Goal: Download file/media

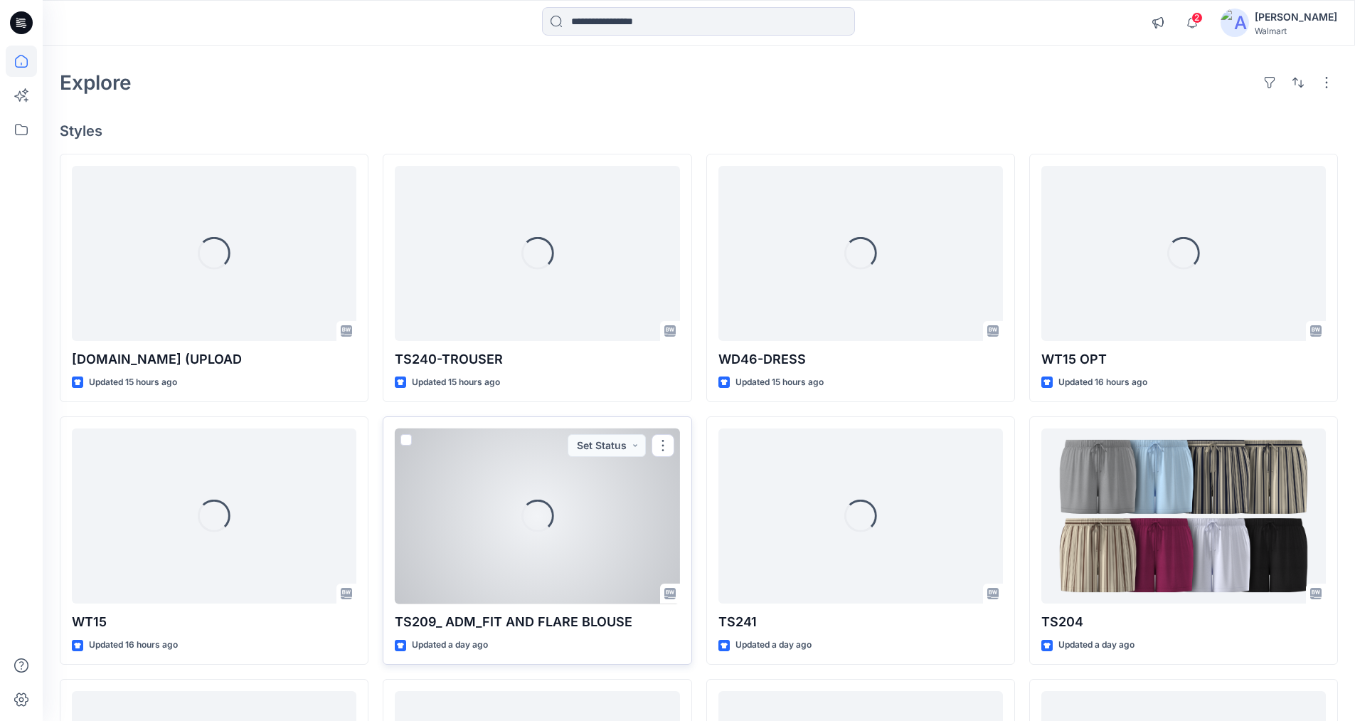
scroll to position [71, 0]
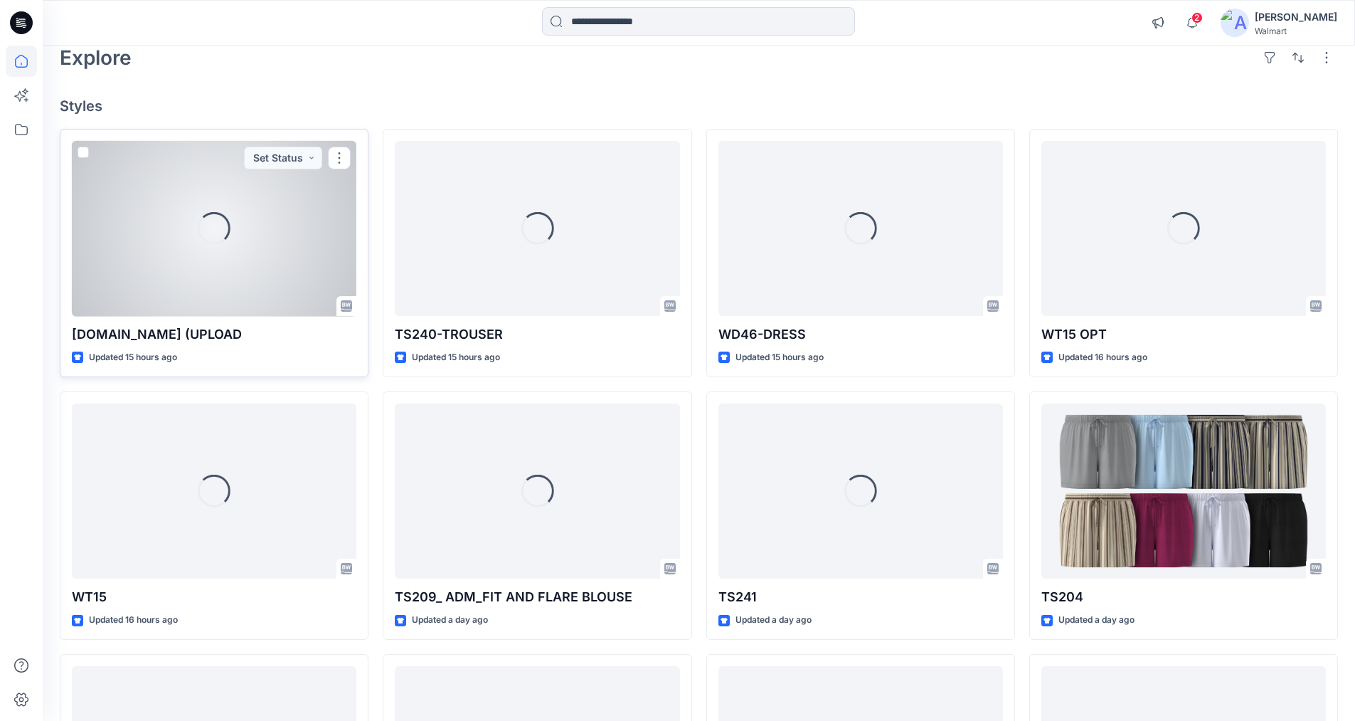
click at [213, 233] on div "Loading..." at bounding box center [214, 228] width 46 height 46
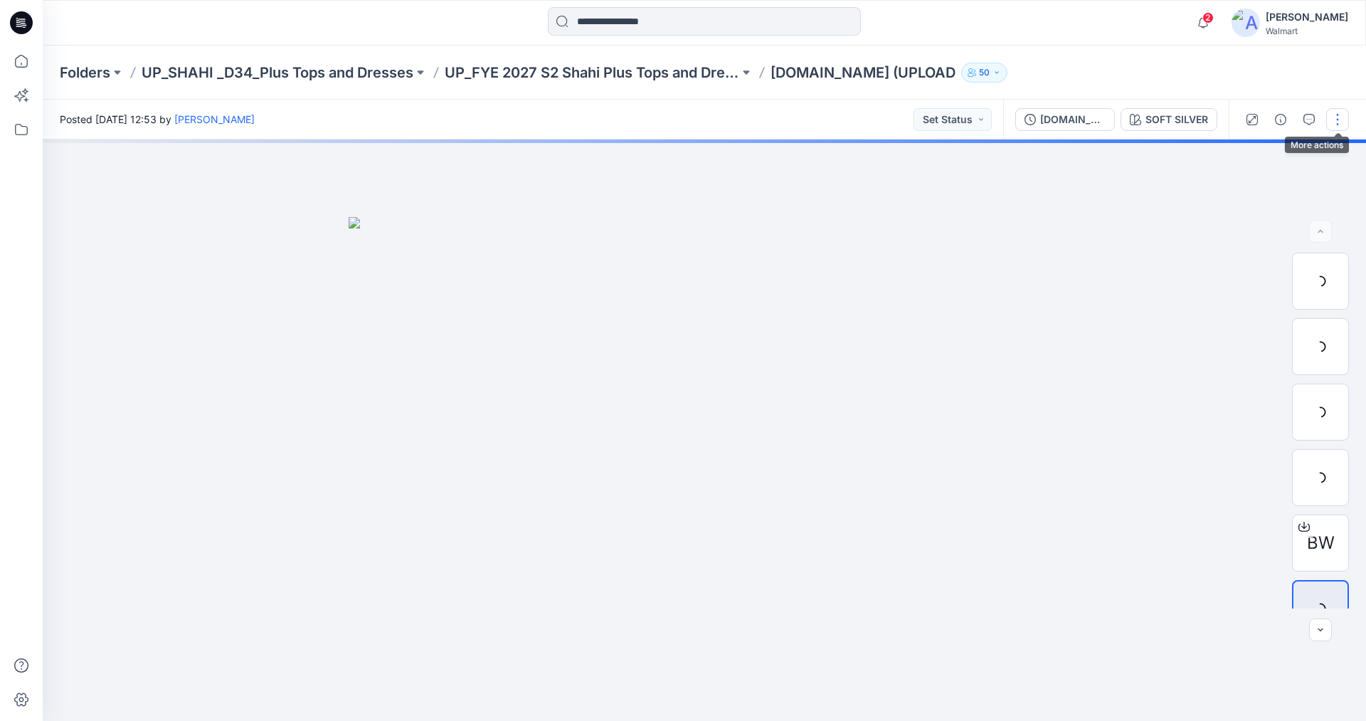
click at [1333, 117] on button "button" at bounding box center [1337, 119] width 23 height 23
click at [1238, 187] on p "Edit" at bounding box center [1247, 192] width 18 height 15
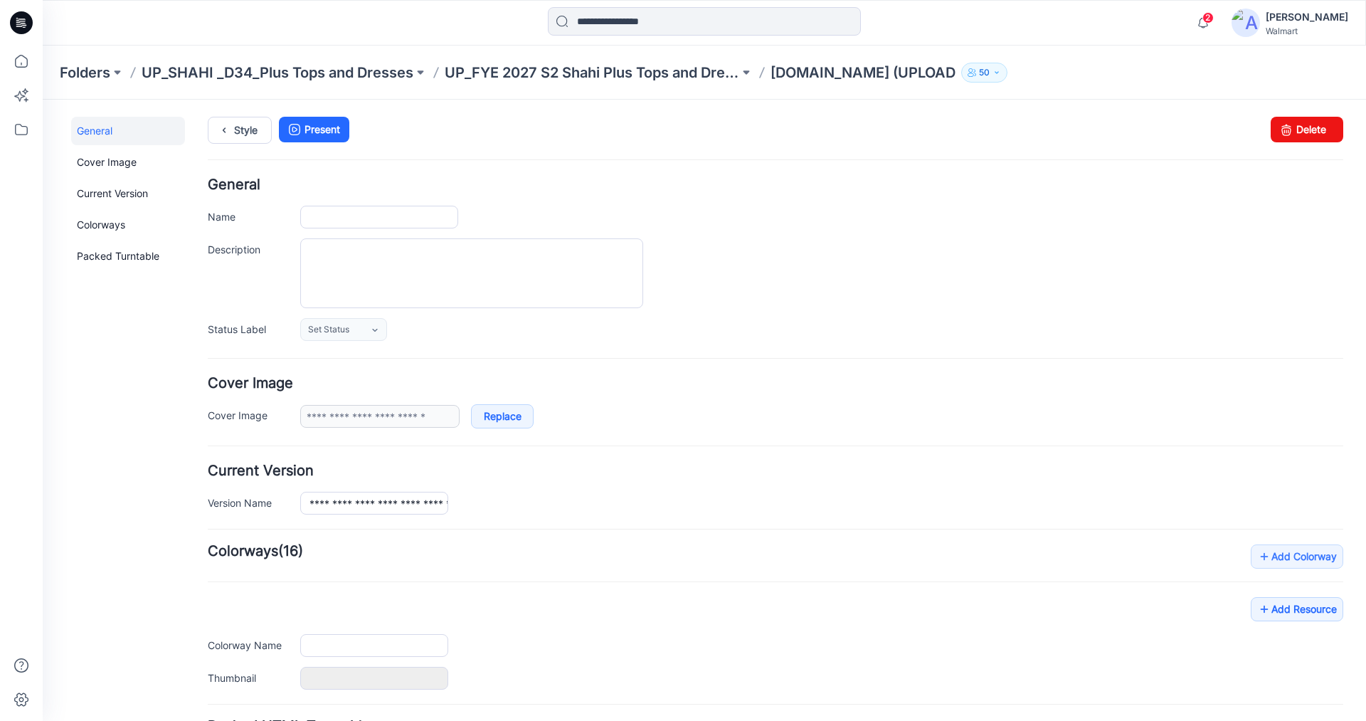
type input "**********"
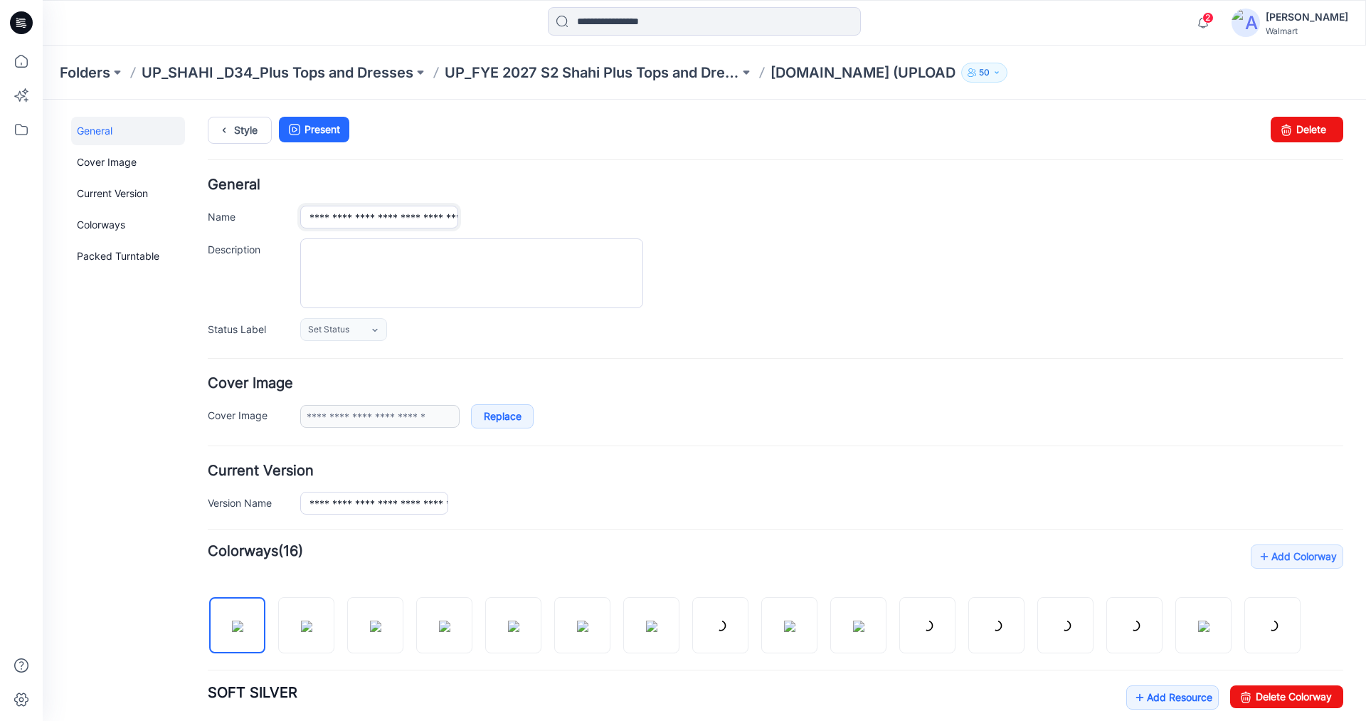
scroll to position [0, 39]
drag, startPoint x: 346, startPoint y: 218, endPoint x: 467, endPoint y: 221, distance: 121.0
click at [467, 221] on div "**********" at bounding box center [821, 217] width 1043 height 23
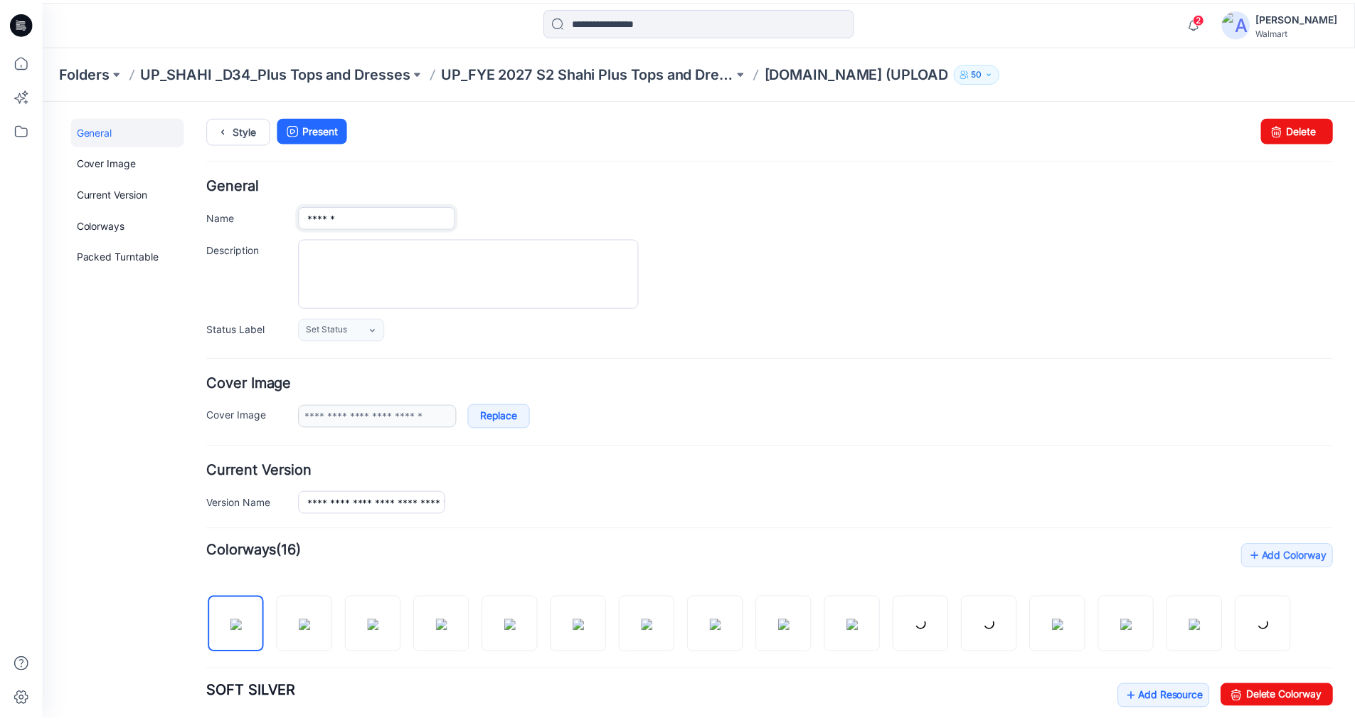
scroll to position [0, 0]
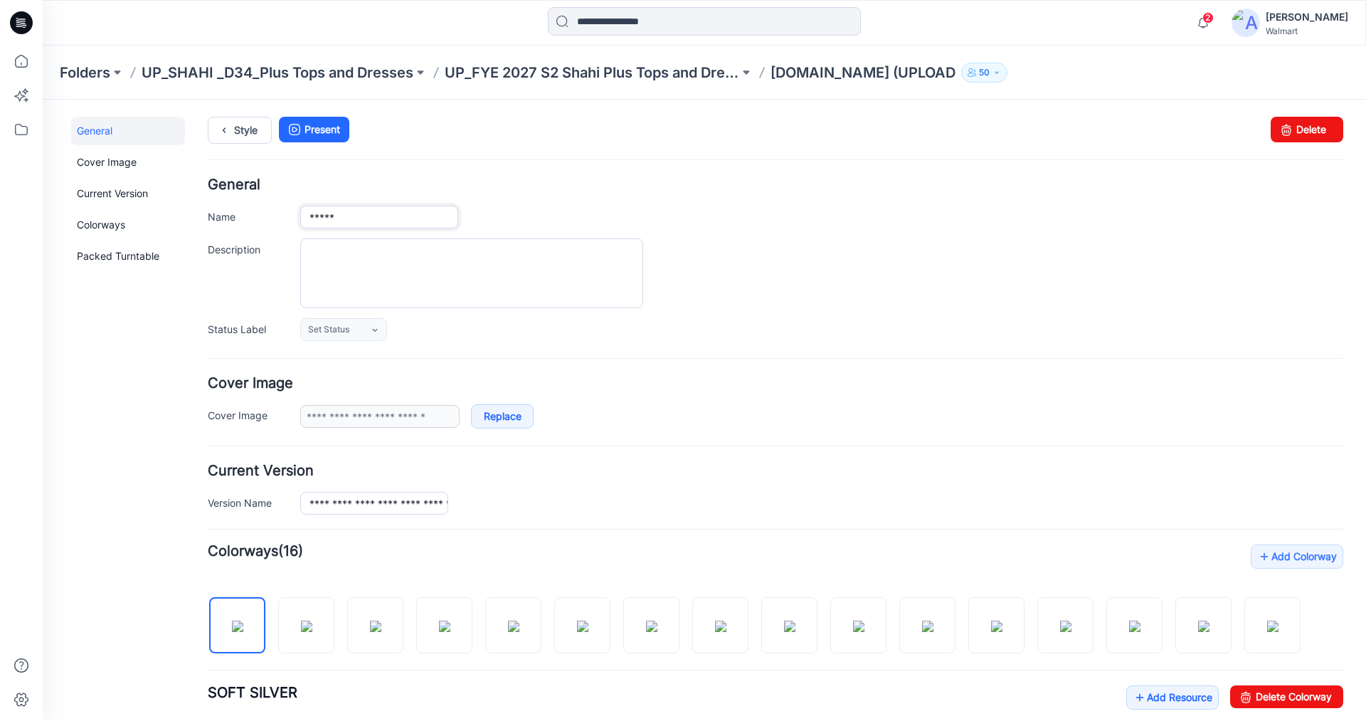
type input "*****"
click at [800, 257] on div at bounding box center [821, 273] width 1043 height 70
click at [25, 63] on icon at bounding box center [21, 61] width 31 height 31
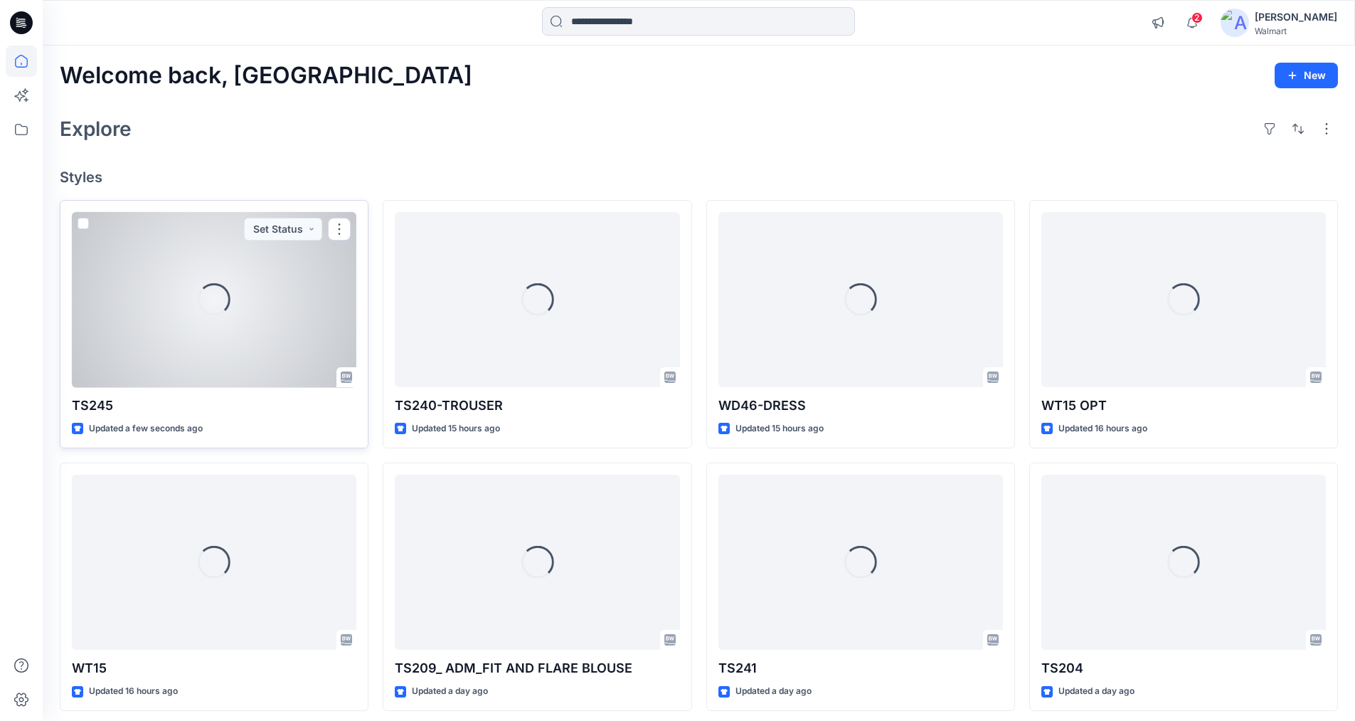
click at [228, 307] on div "Loading..." at bounding box center [214, 299] width 33 height 33
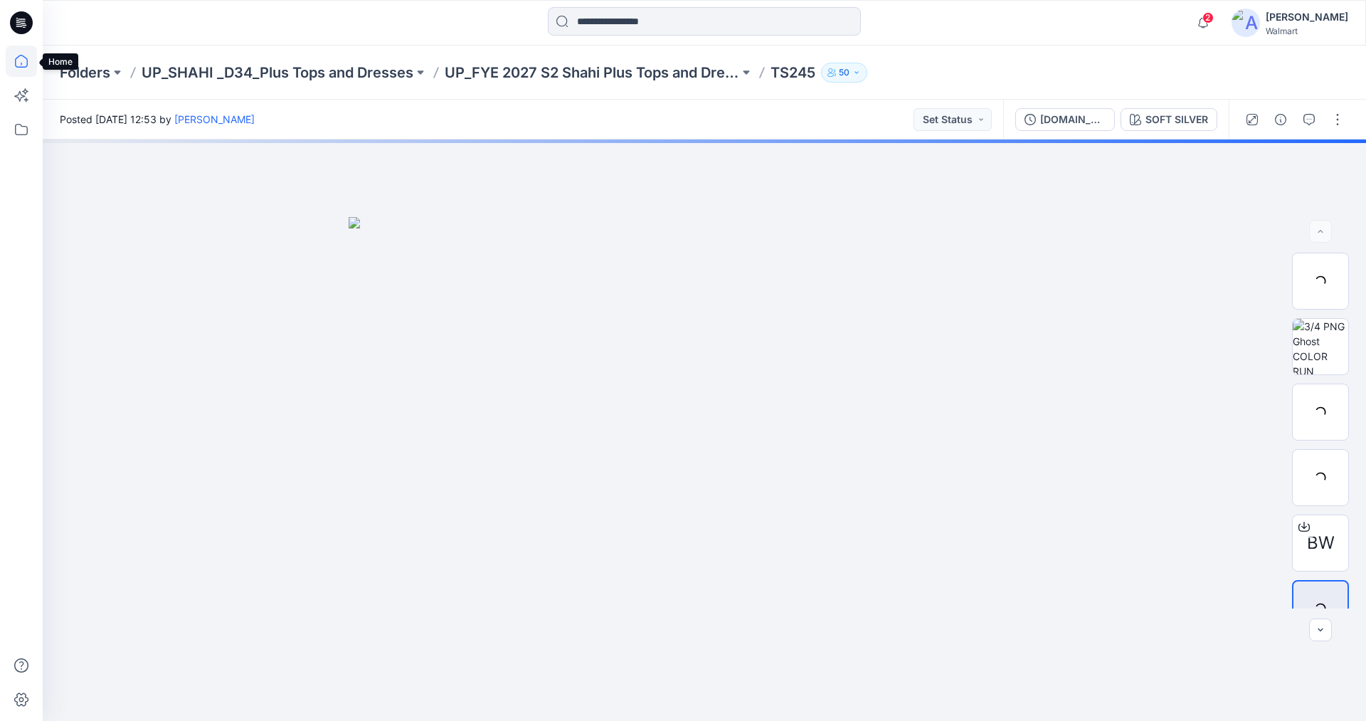
click at [23, 60] on icon at bounding box center [21, 61] width 31 height 31
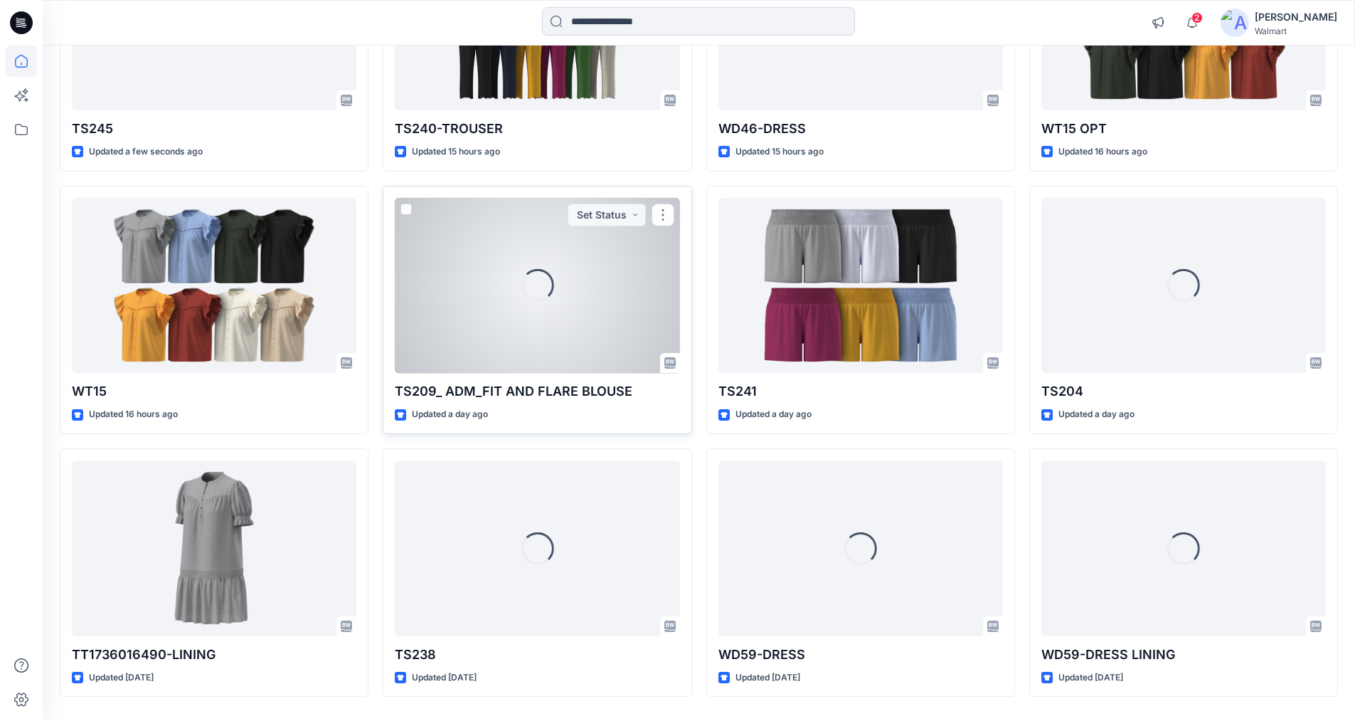
scroll to position [321, 0]
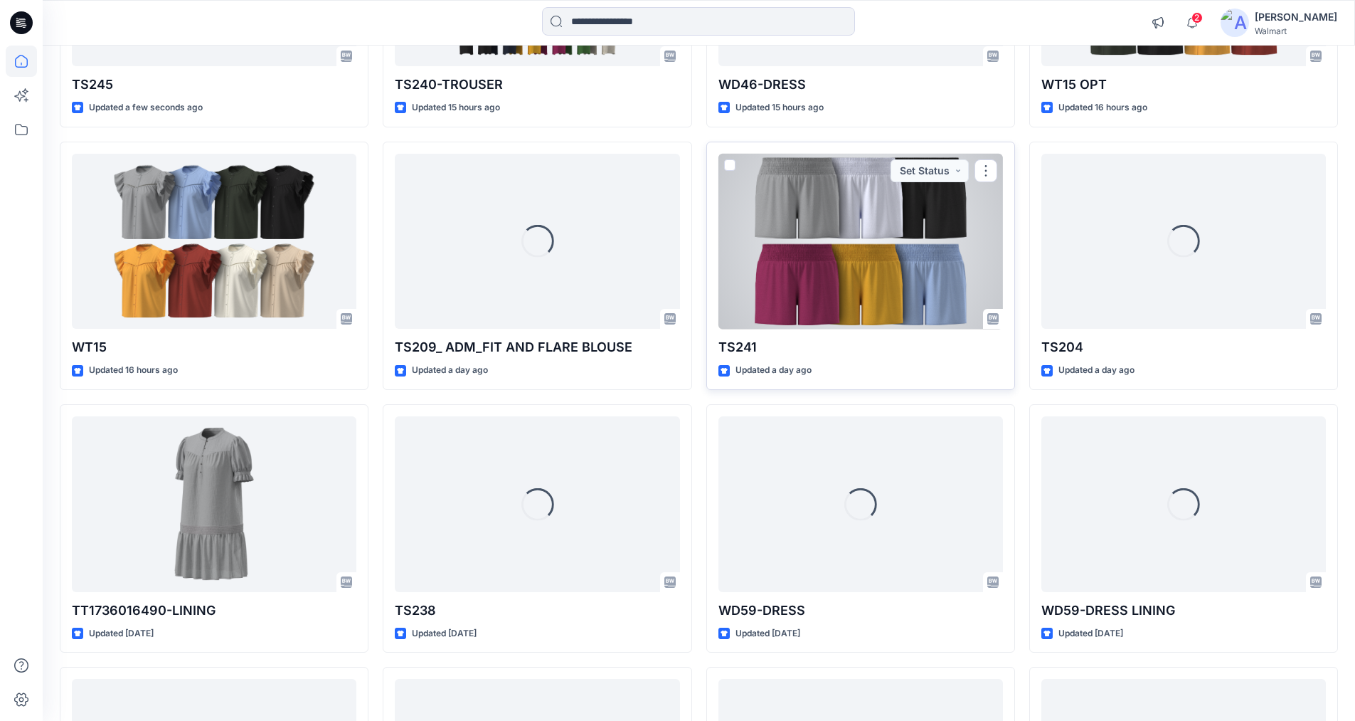
click at [854, 223] on div at bounding box center [861, 242] width 285 height 176
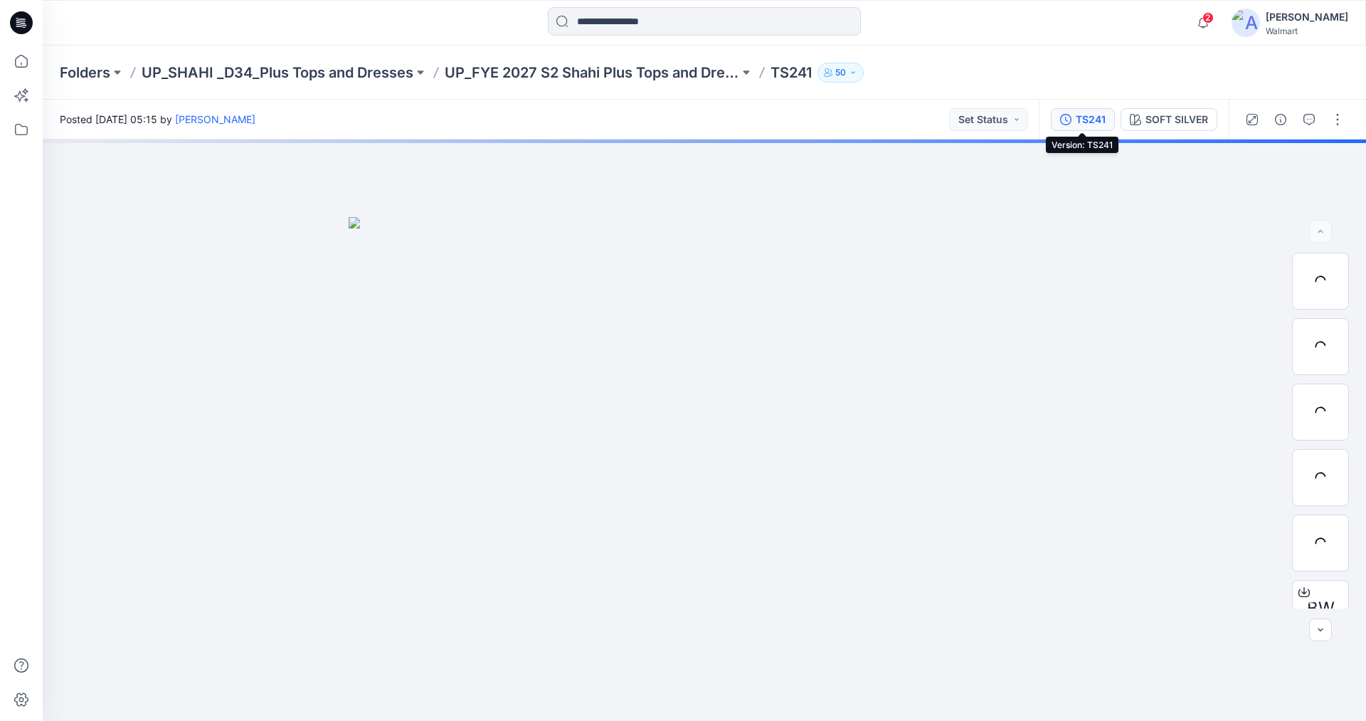
click at [1093, 117] on div "TS241" at bounding box center [1091, 120] width 30 height 16
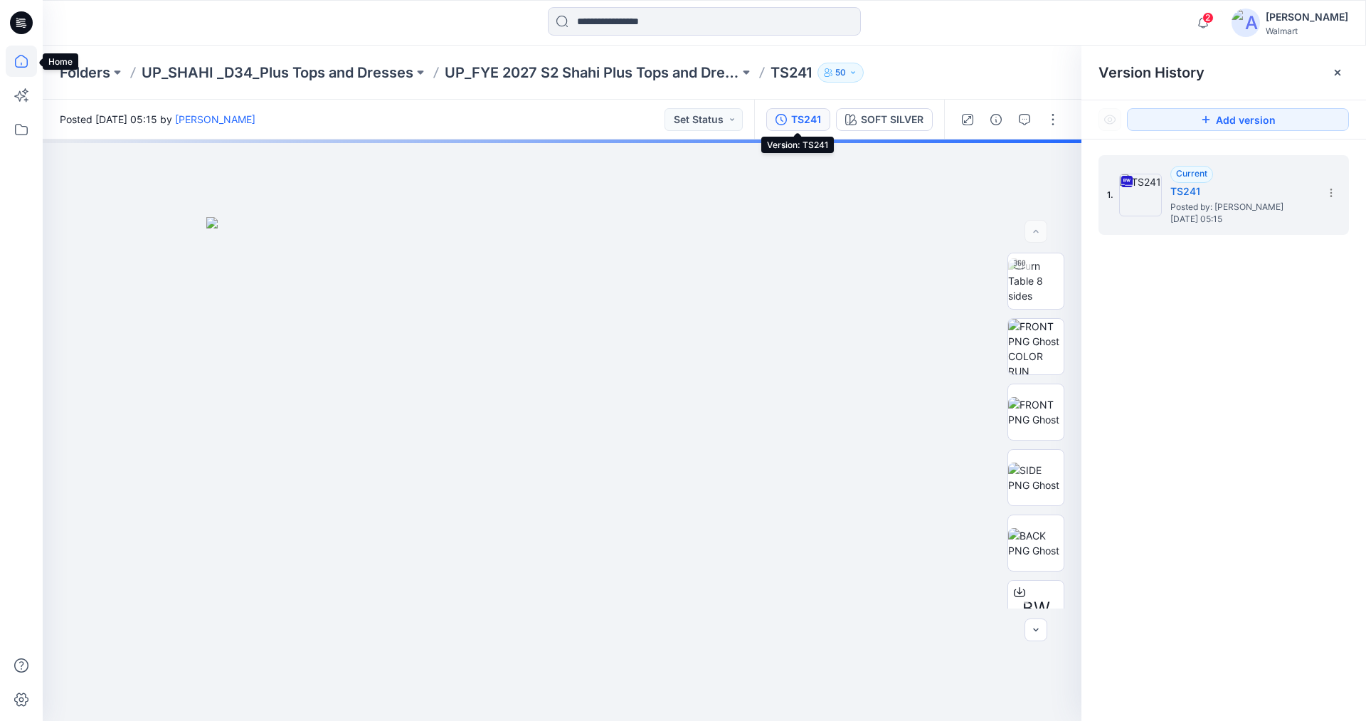
click at [17, 60] on icon at bounding box center [21, 61] width 31 height 31
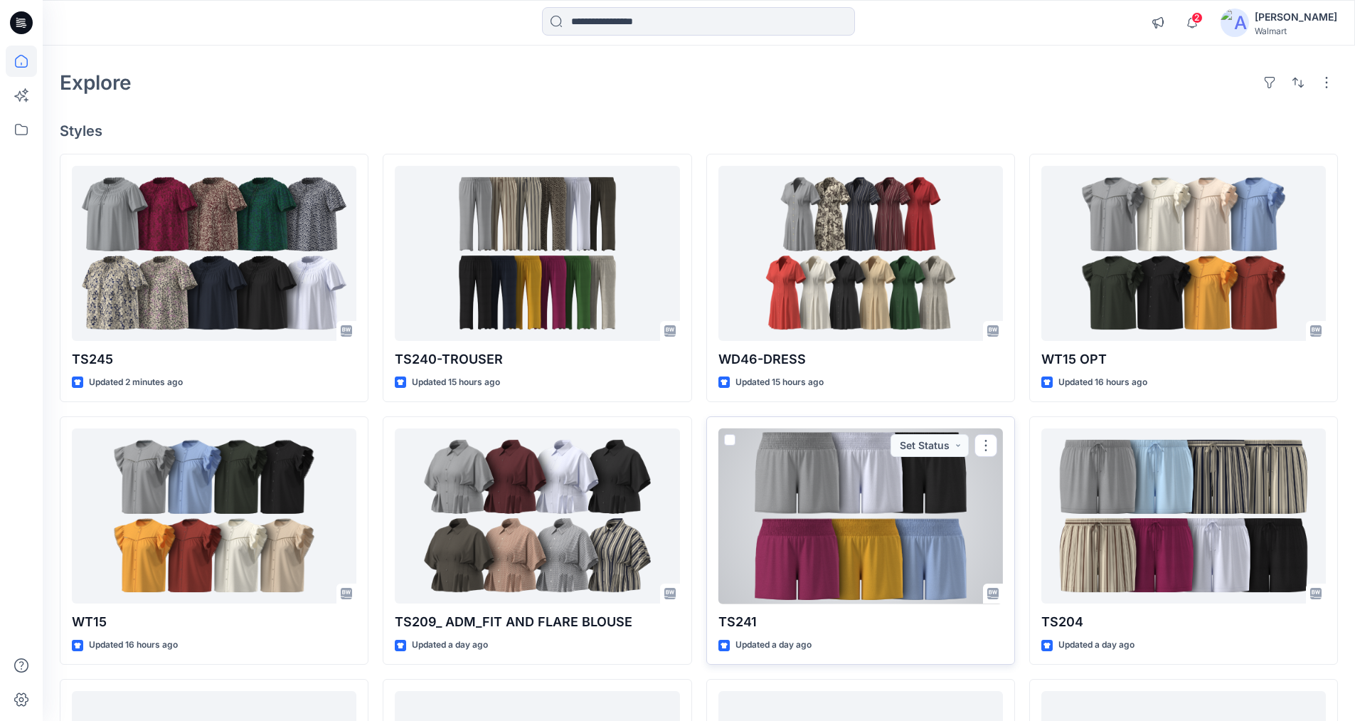
scroll to position [71, 0]
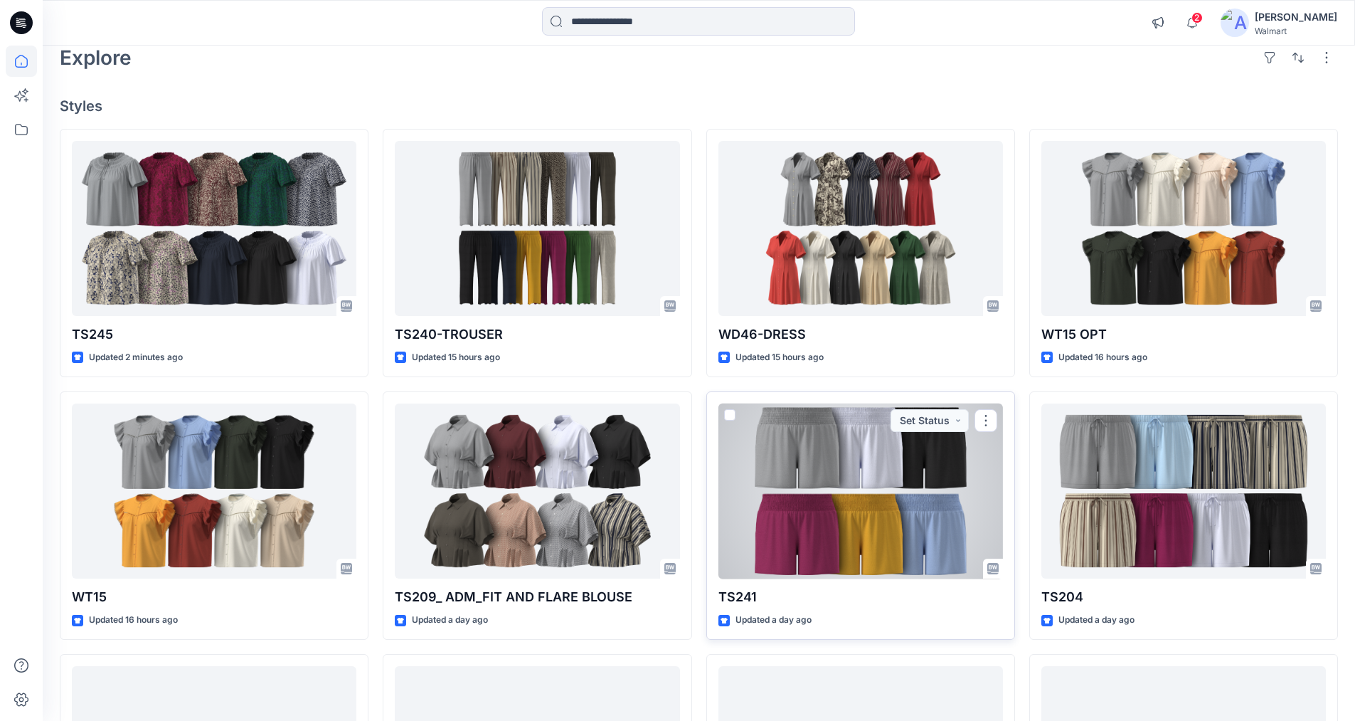
click at [816, 516] on div at bounding box center [861, 491] width 285 height 176
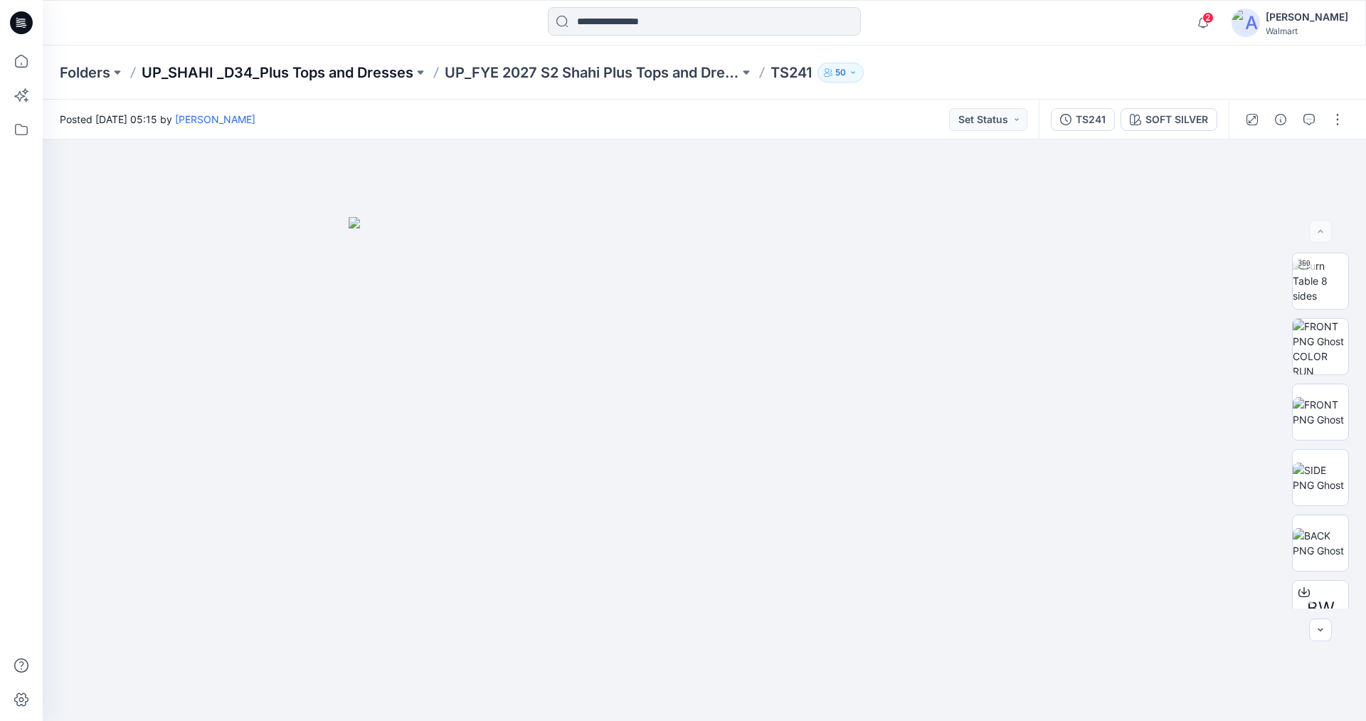
click at [323, 76] on p "UP_SHAHI _D34_Plus Tops and Dresses" at bounding box center [278, 73] width 272 height 20
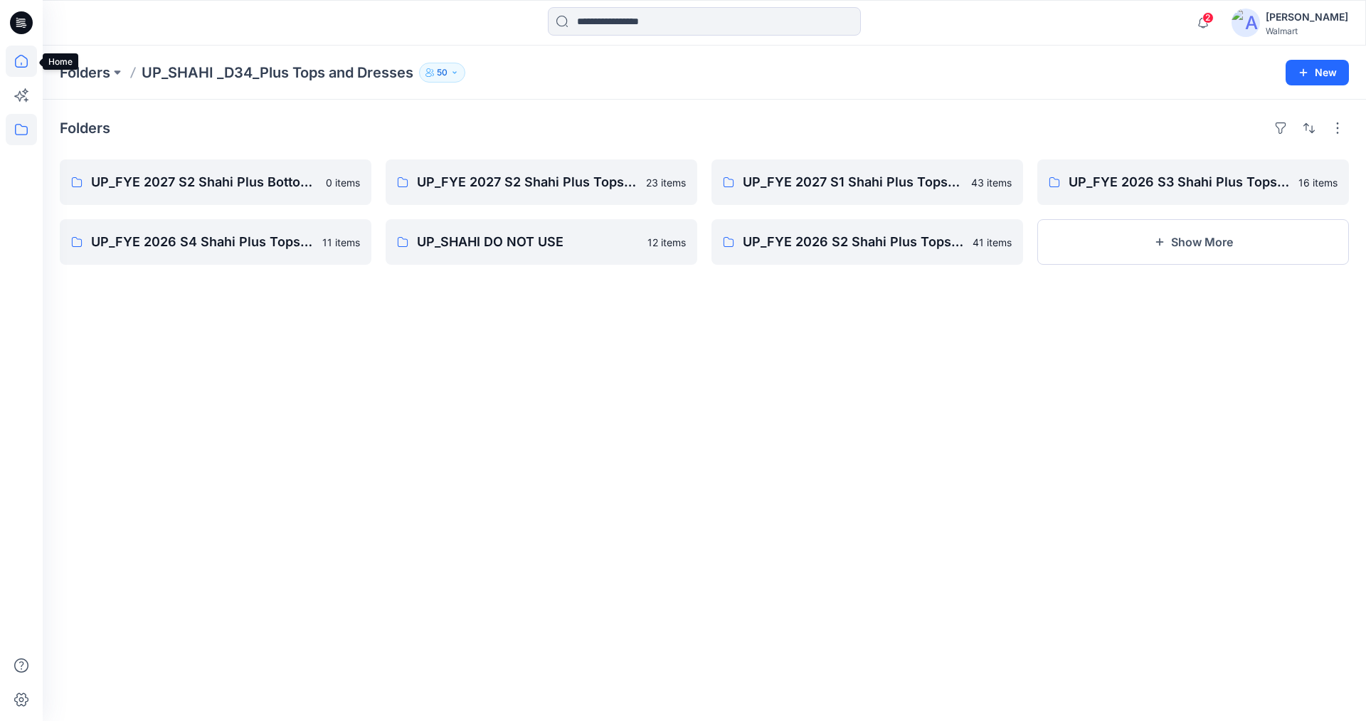
click at [18, 56] on icon at bounding box center [21, 61] width 13 height 13
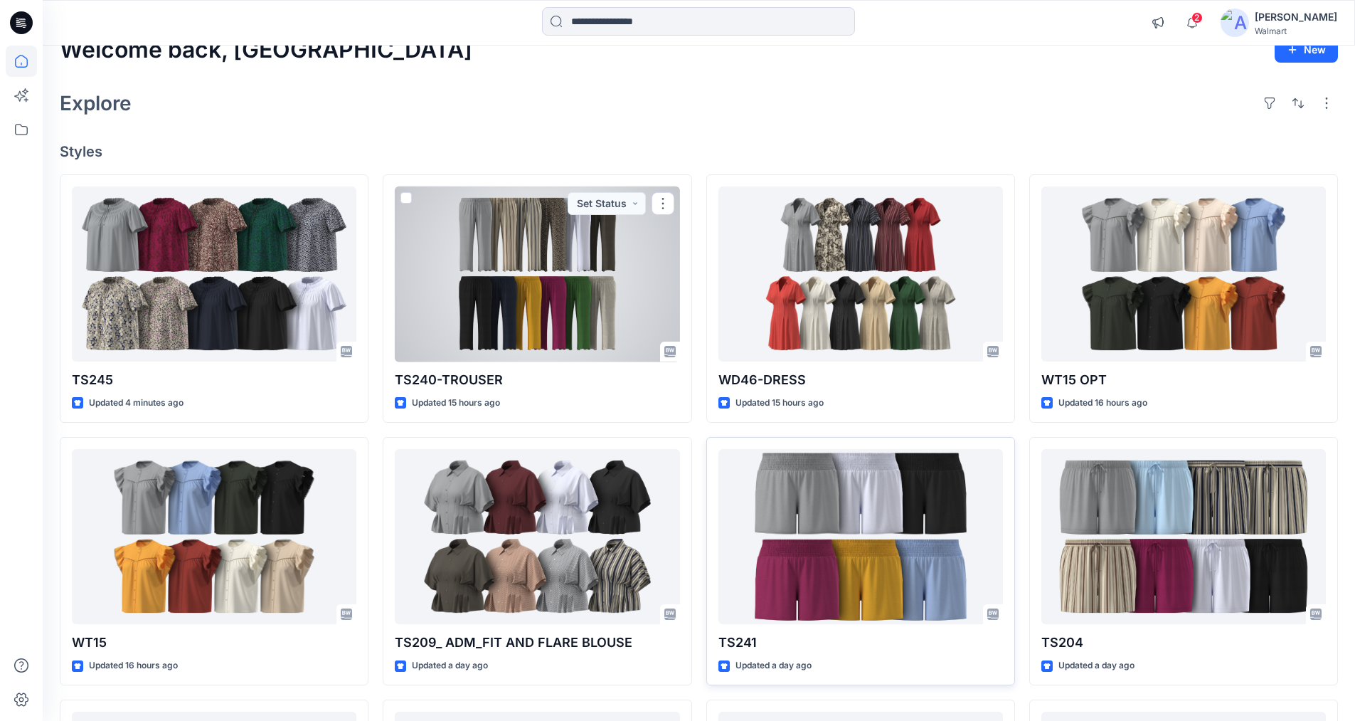
scroll to position [71, 0]
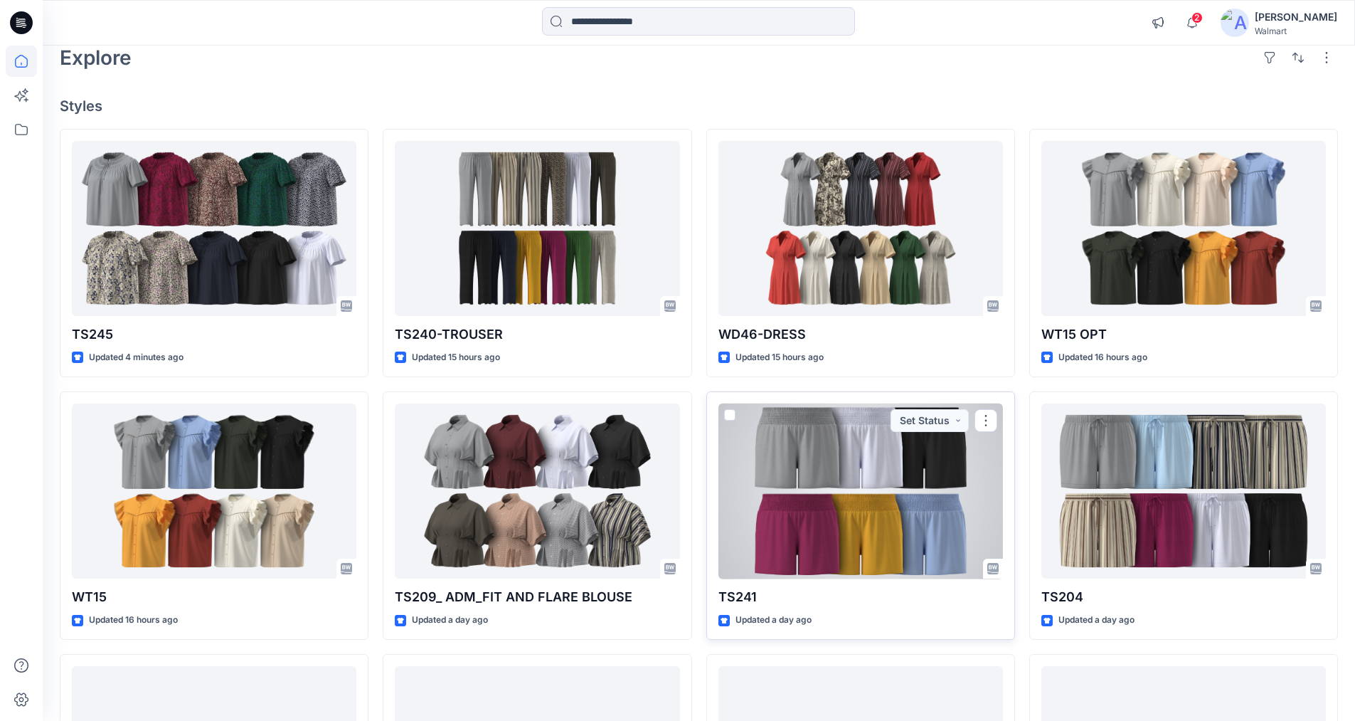
click at [819, 465] on div at bounding box center [861, 491] width 285 height 176
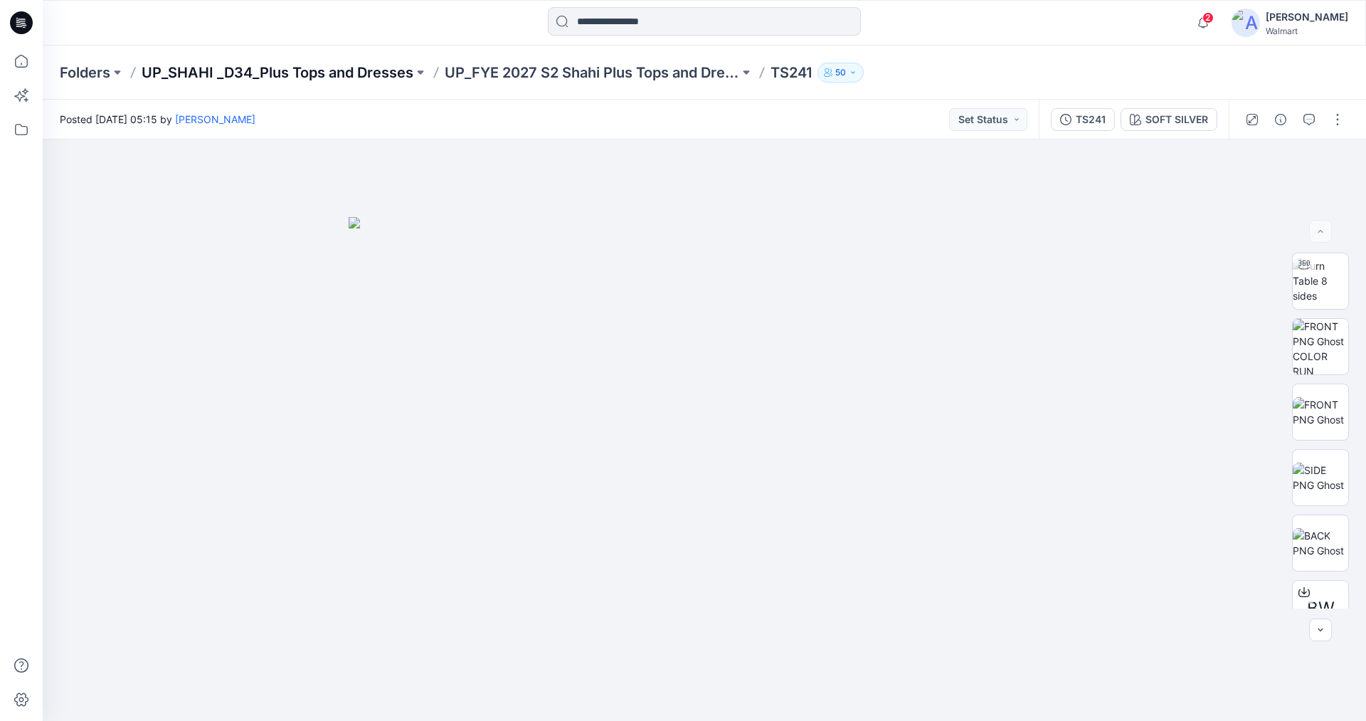
click at [223, 75] on p "UP_SHAHI _D34_Plus Tops and Dresses" at bounding box center [278, 73] width 272 height 20
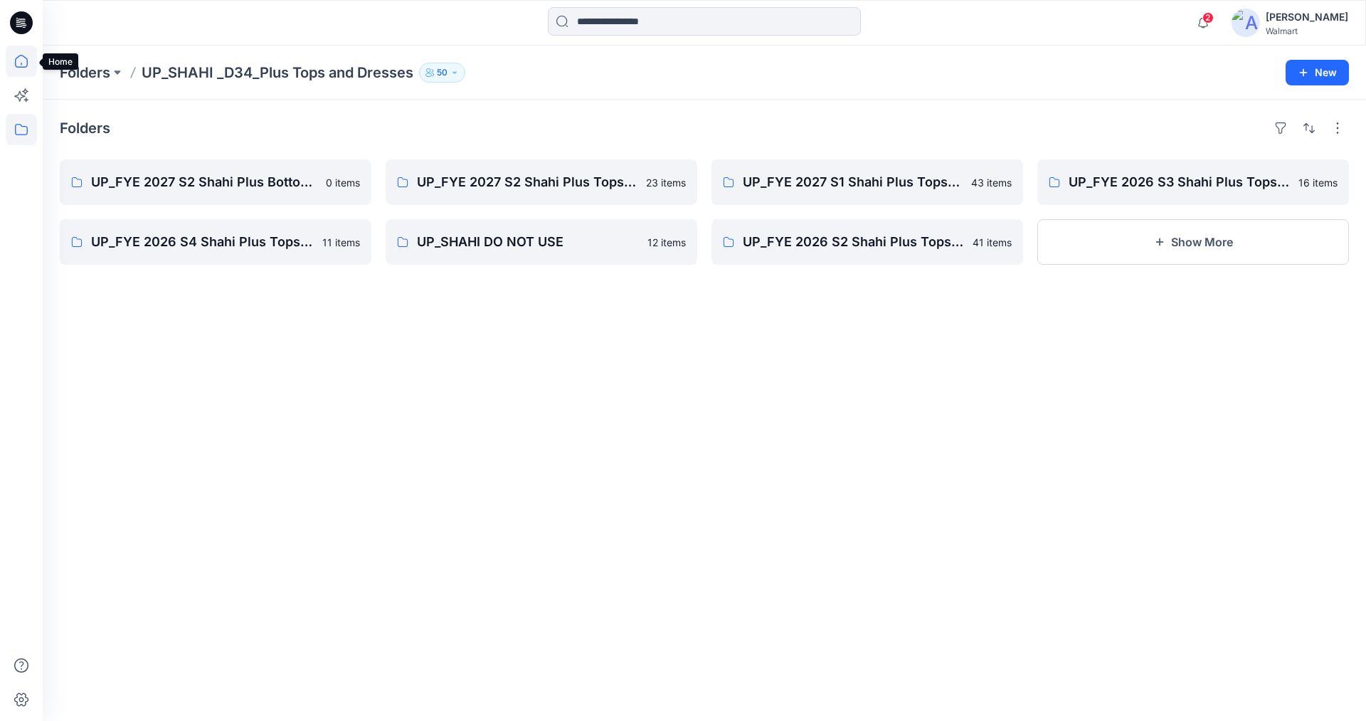
click at [22, 59] on icon at bounding box center [21, 61] width 31 height 31
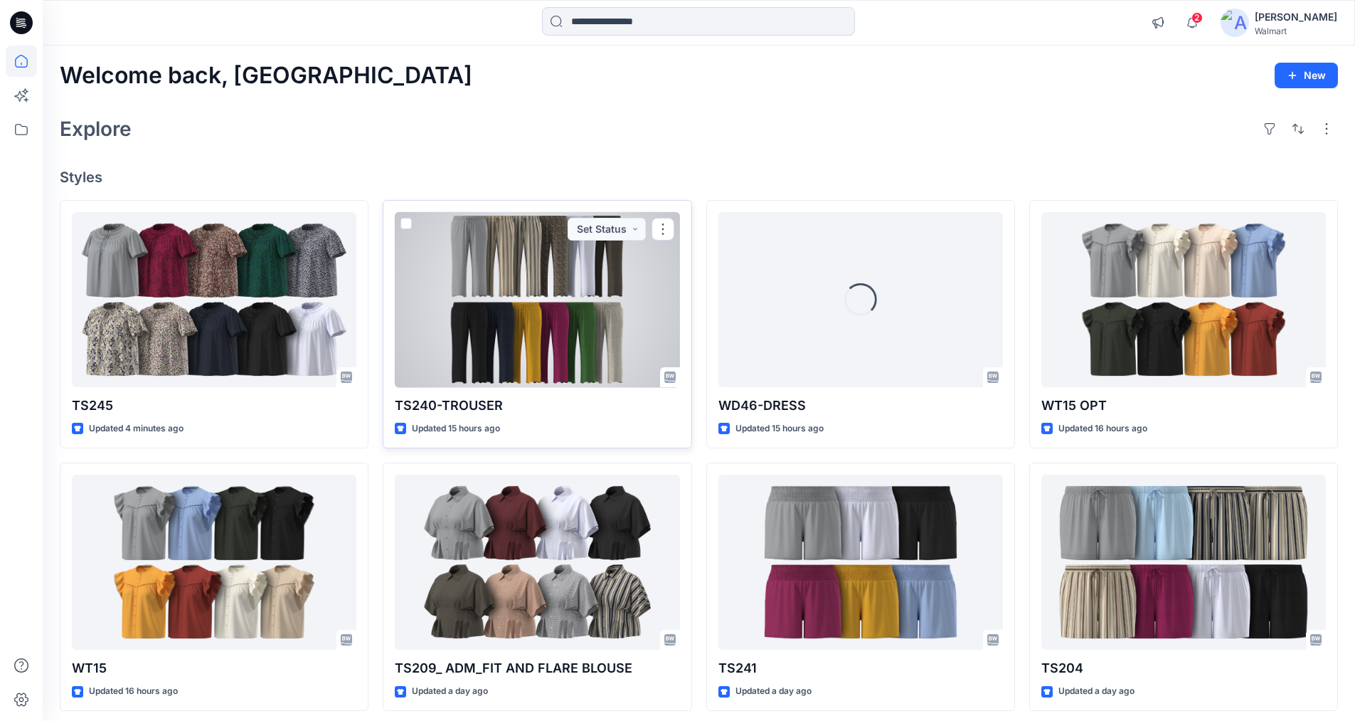
click at [537, 285] on div at bounding box center [537, 300] width 285 height 176
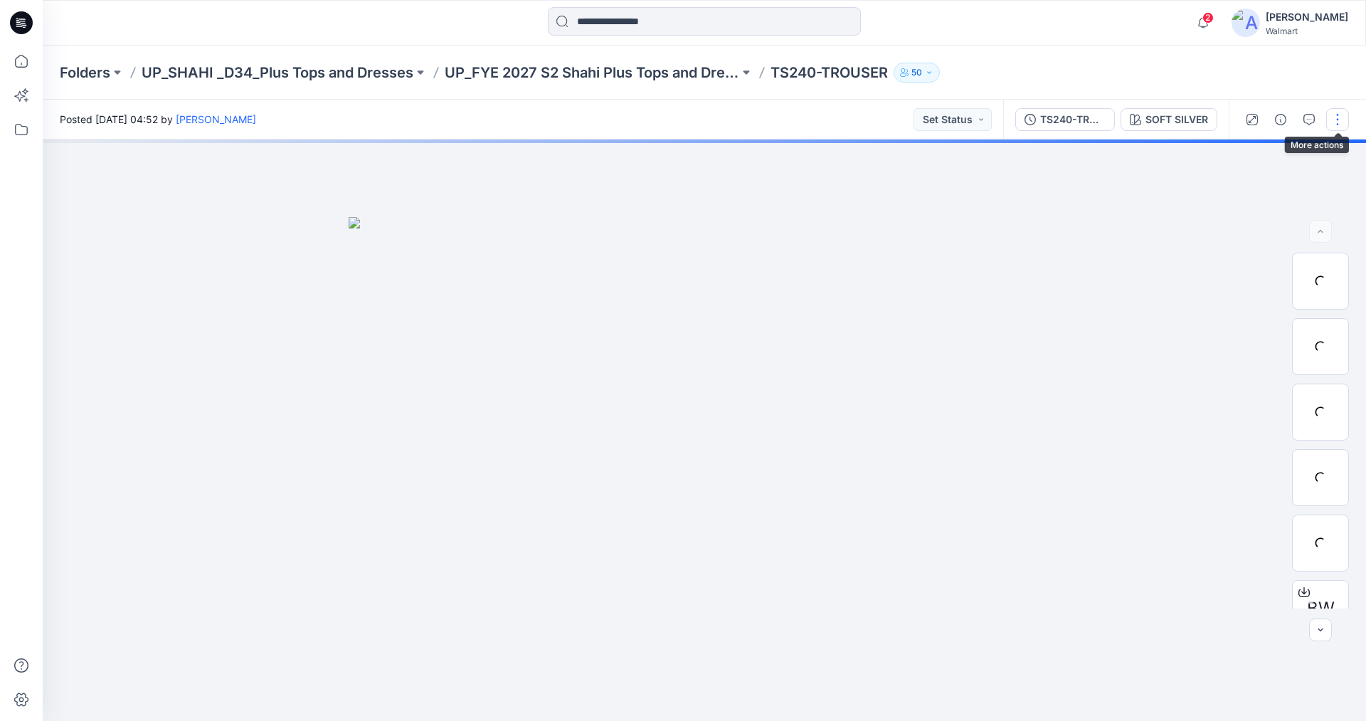
click at [1332, 120] on button "button" at bounding box center [1337, 119] width 23 height 23
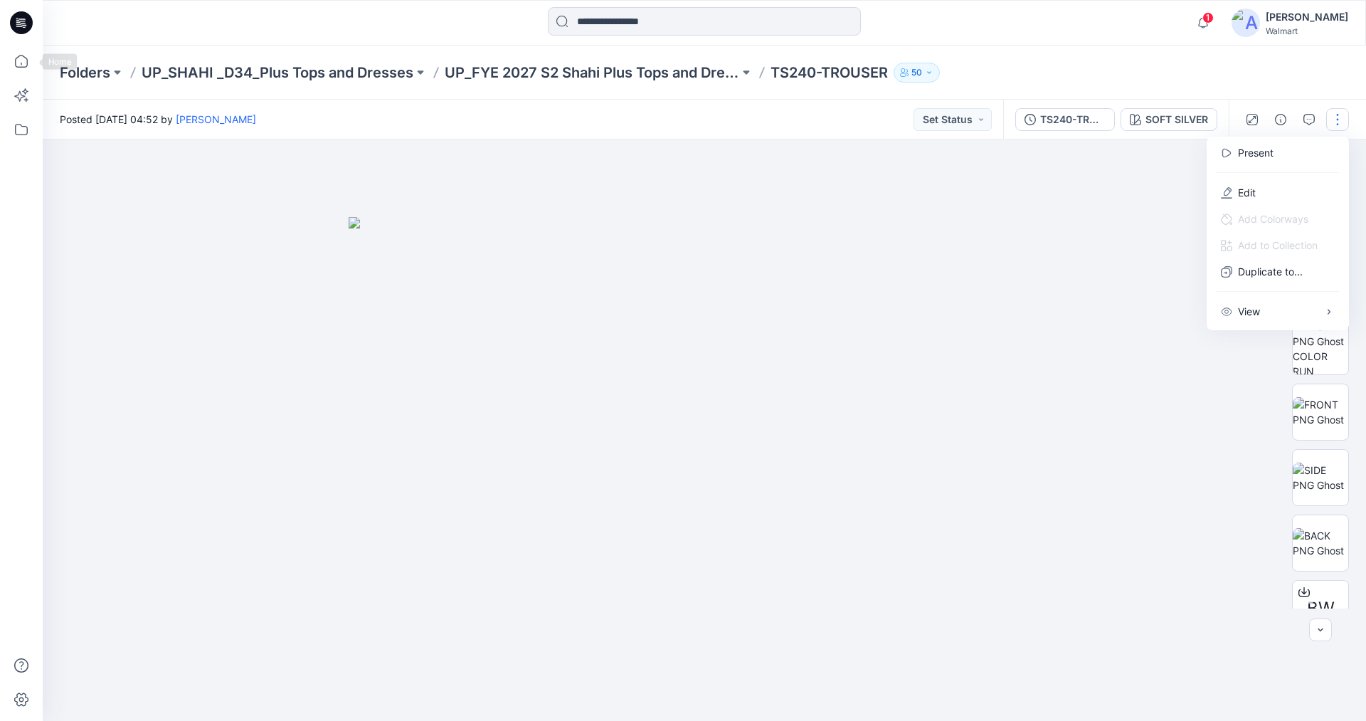
drag, startPoint x: 23, startPoint y: 58, endPoint x: 38, endPoint y: 62, distance: 16.2
click at [23, 58] on icon at bounding box center [21, 61] width 31 height 31
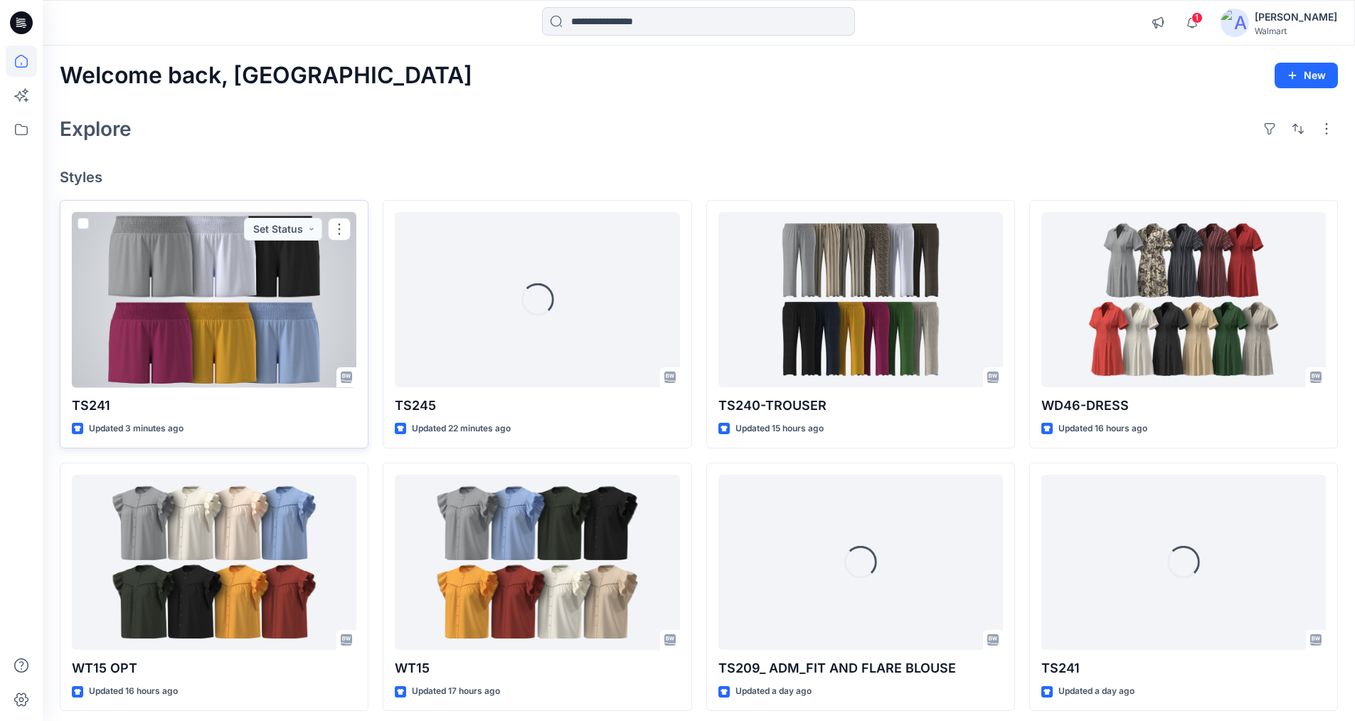
click at [211, 310] on div at bounding box center [214, 300] width 285 height 176
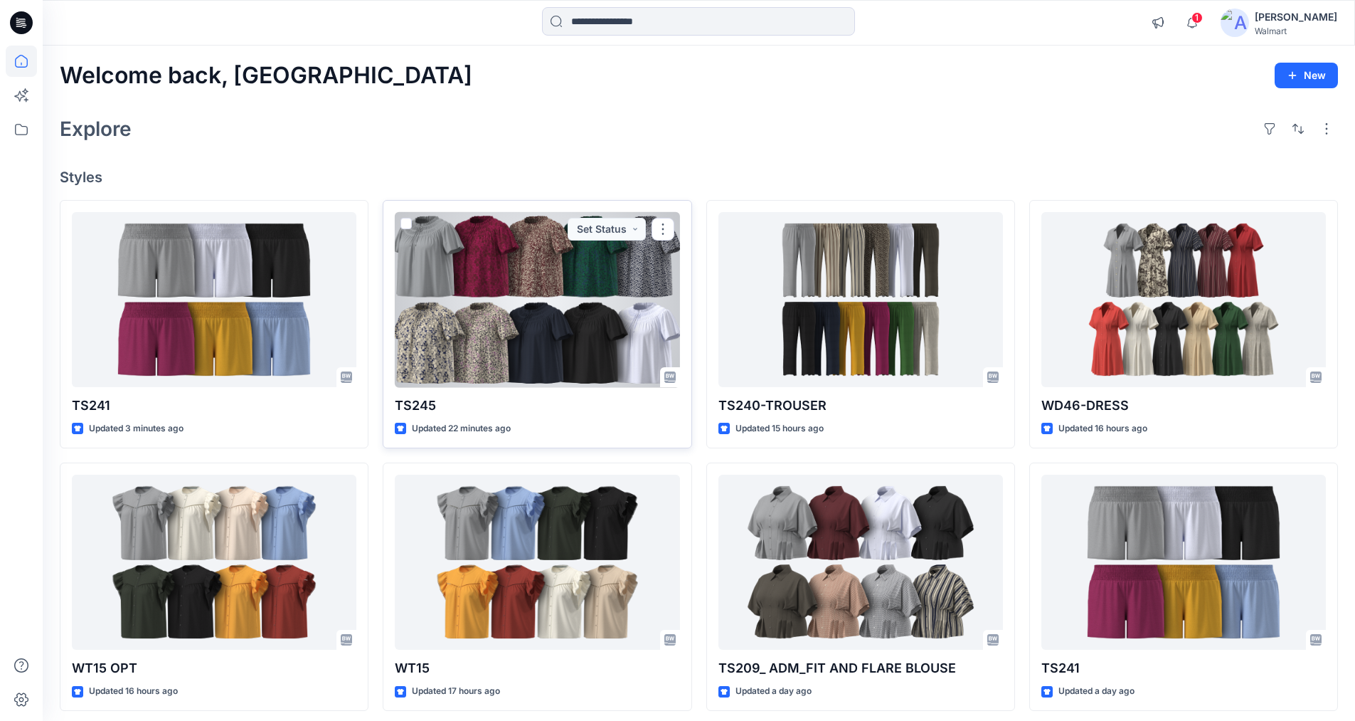
click at [533, 279] on div at bounding box center [537, 300] width 285 height 176
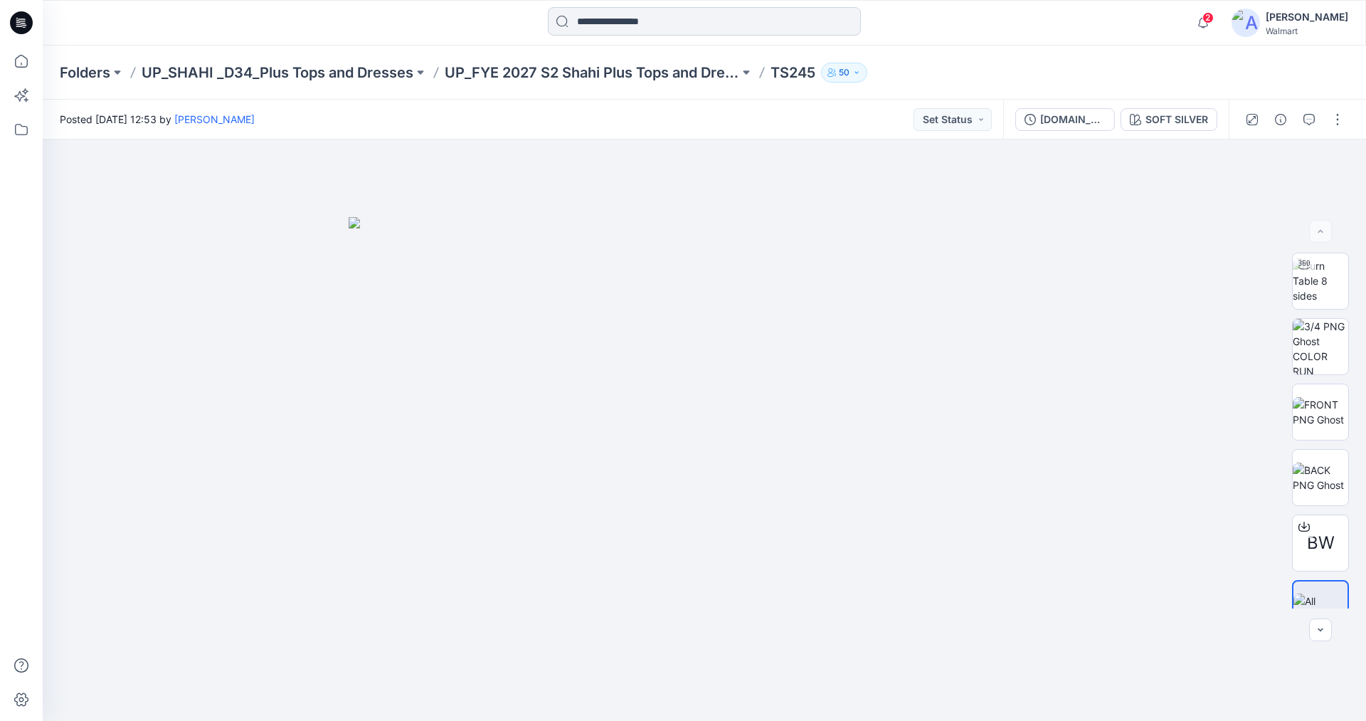
click at [669, 25] on input at bounding box center [704, 21] width 313 height 28
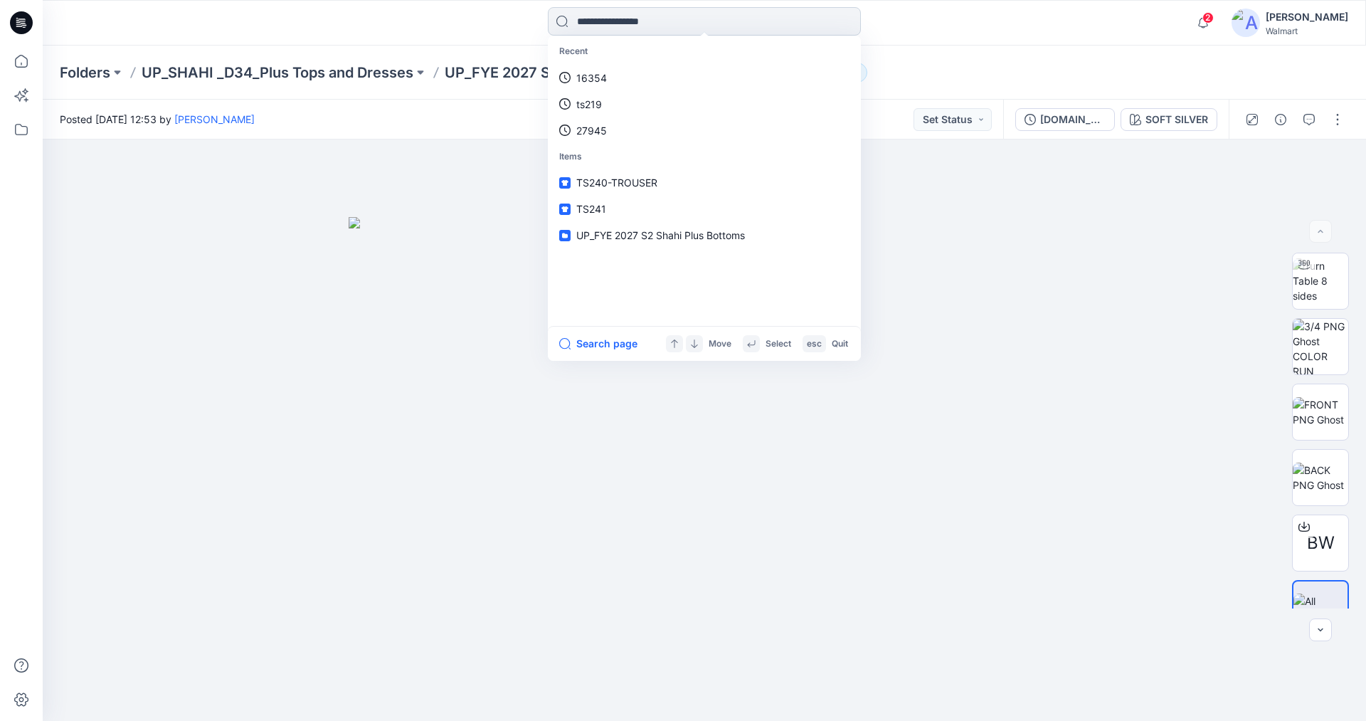
paste input "*****"
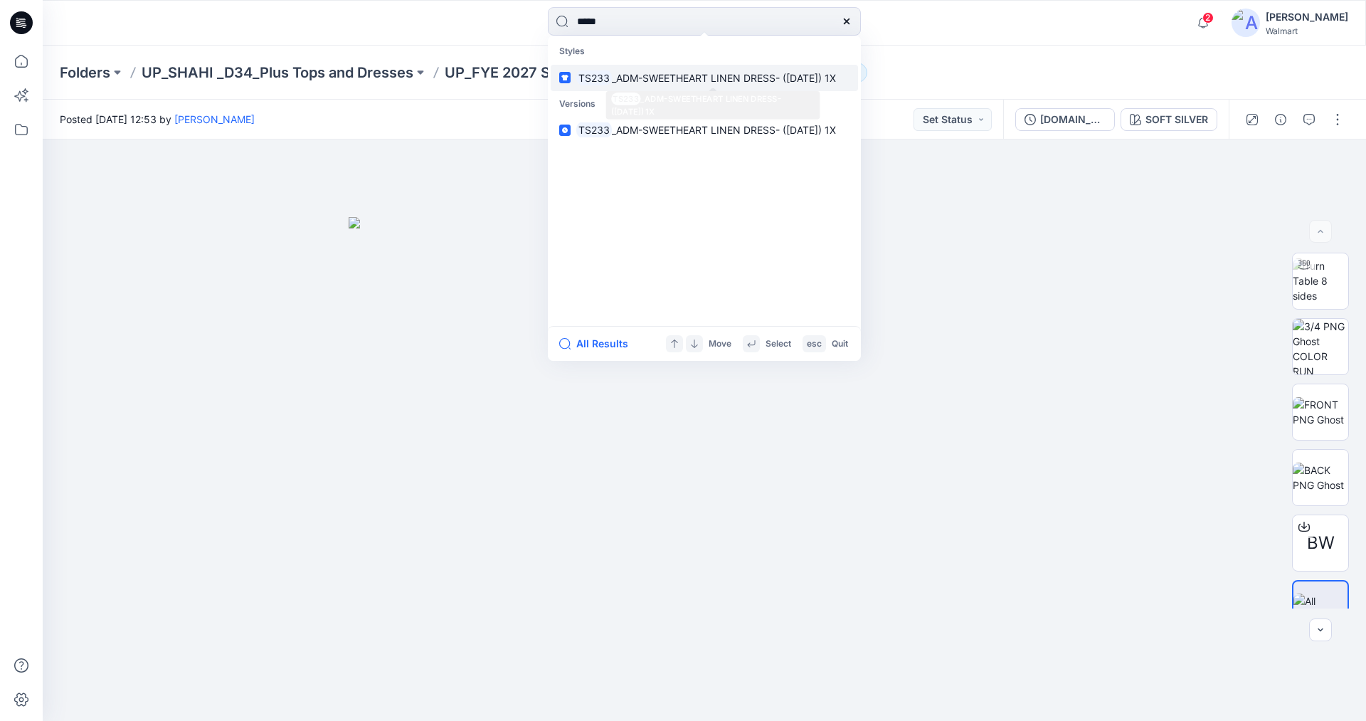
type input "*****"
click at [656, 75] on span "_ADM-SWEETHEART LINEN DRESS- (22-06-25) 1X" at bounding box center [724, 78] width 224 height 12
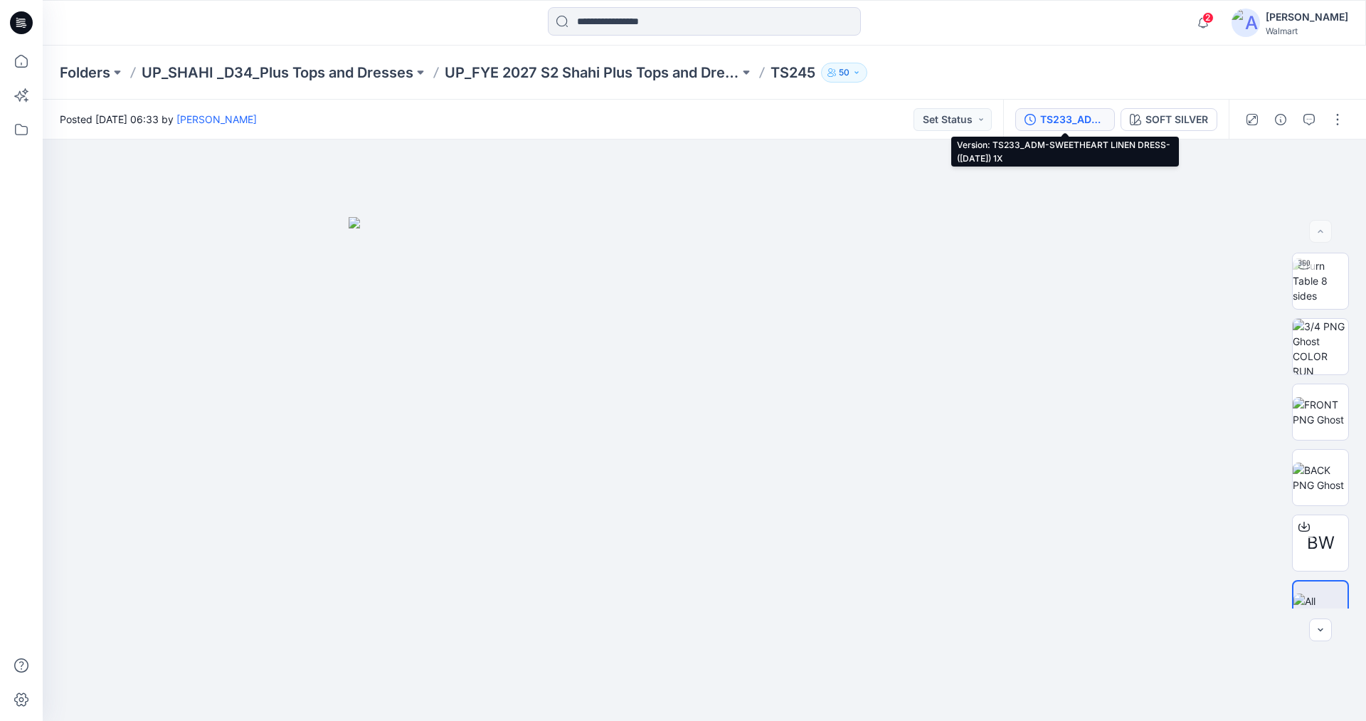
click at [1051, 122] on div "TS233_ADM-SWEETHEART LINEN DRESS- (22-06-25) 1X" at bounding box center [1072, 120] width 65 height 16
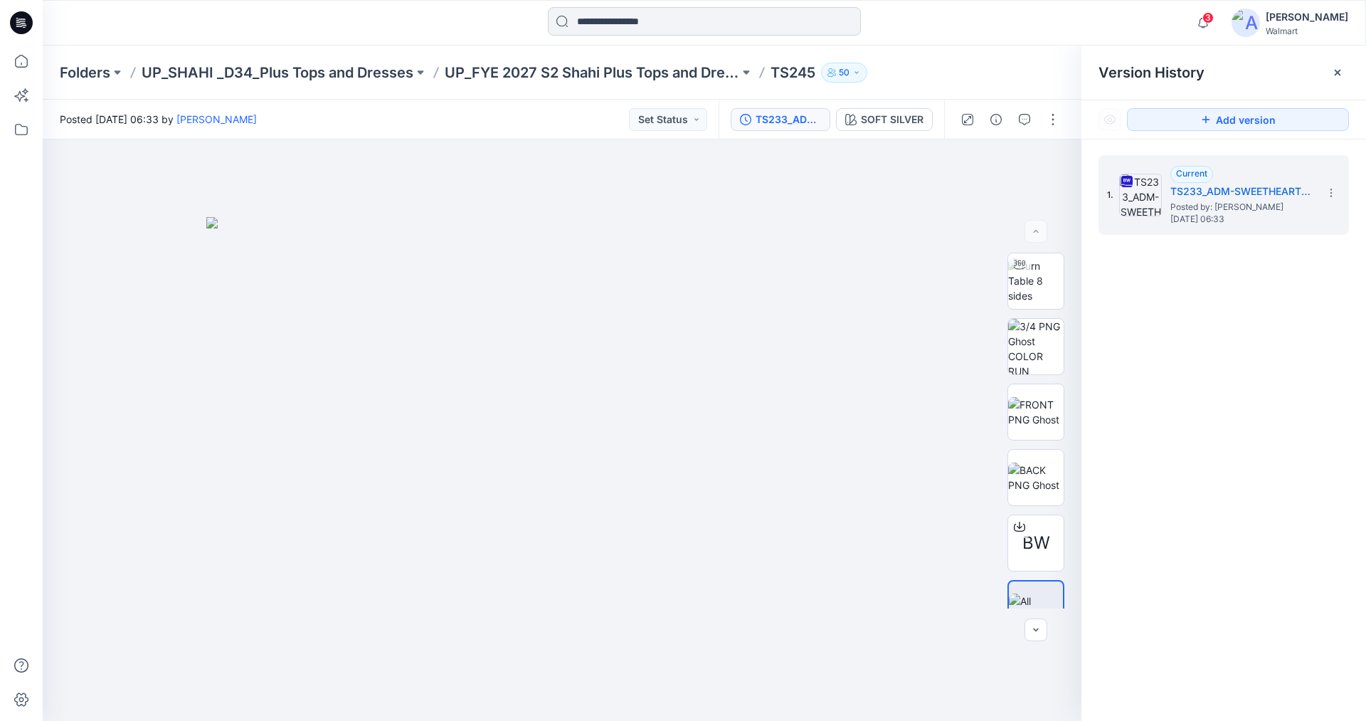
click at [689, 22] on input at bounding box center [704, 21] width 313 height 28
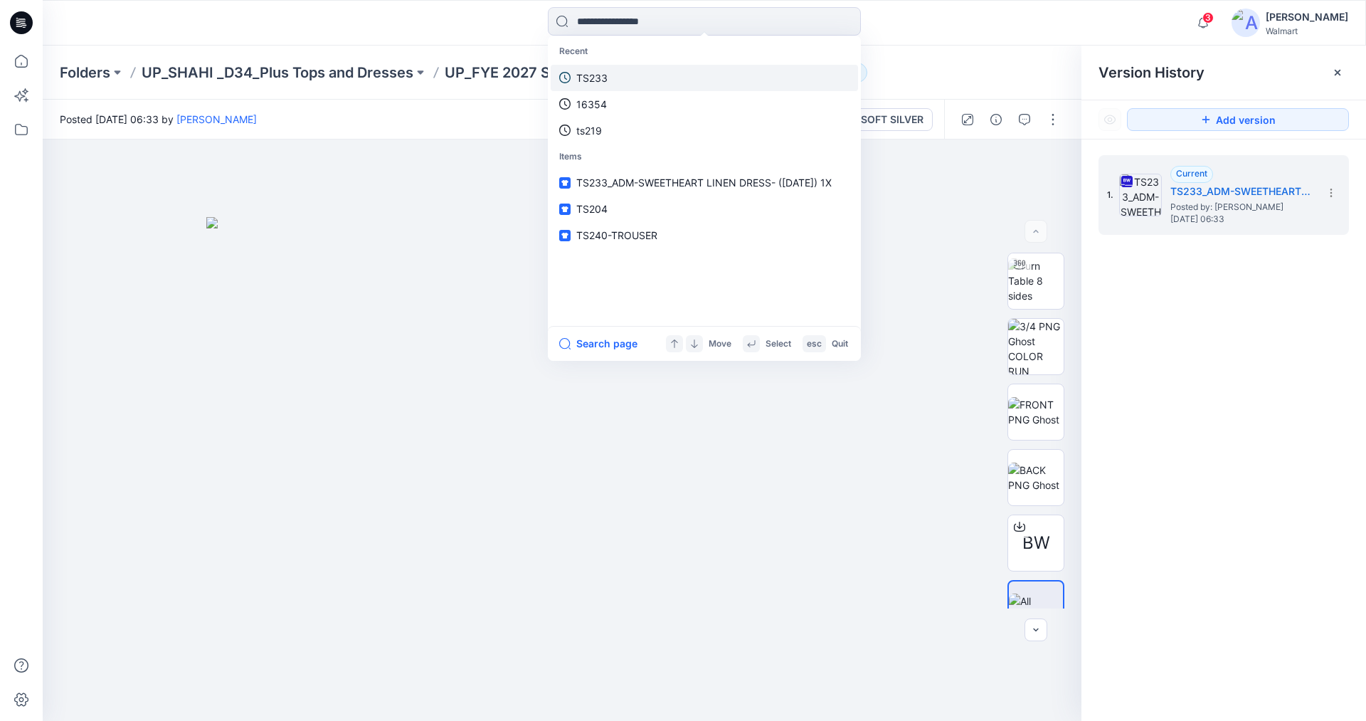
click at [606, 75] on p "TS233" at bounding box center [591, 77] width 31 height 15
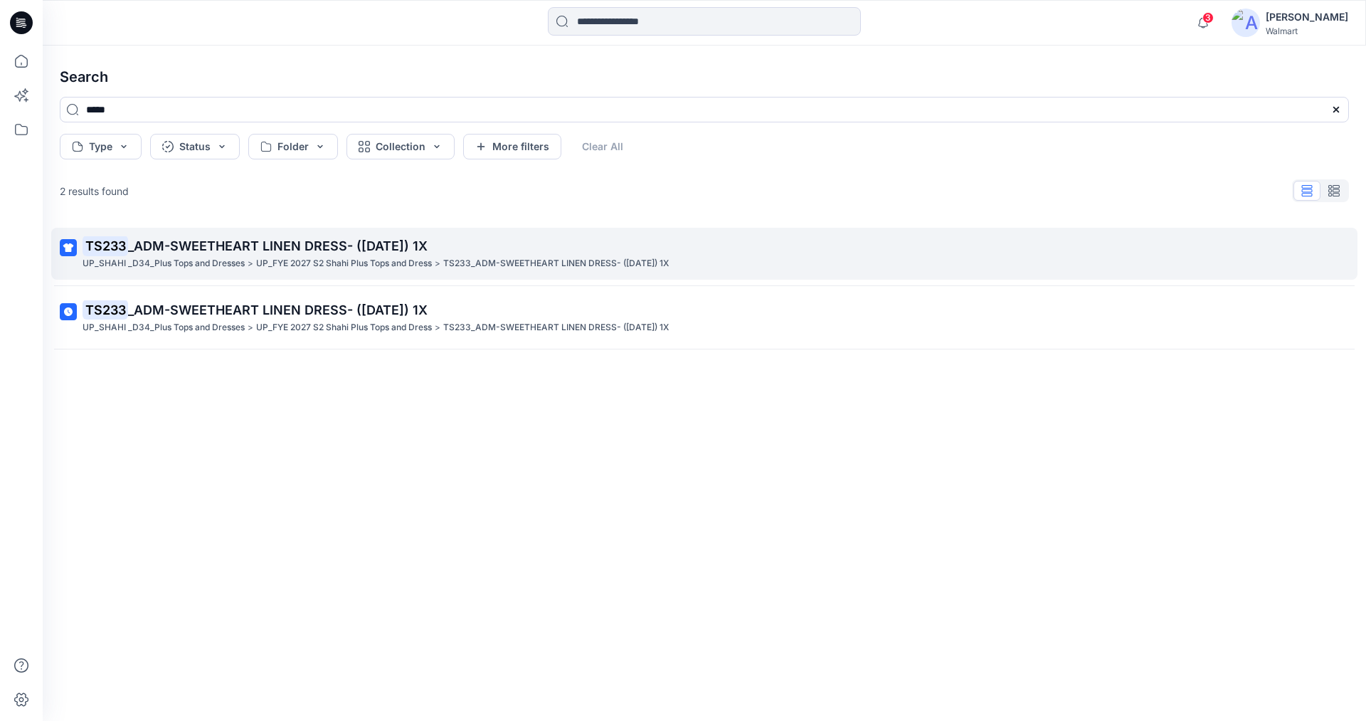
click at [304, 245] on span "_ADM-SWEETHEART LINEN DRESS- (22-06-25) 1X" at bounding box center [277, 245] width 299 height 15
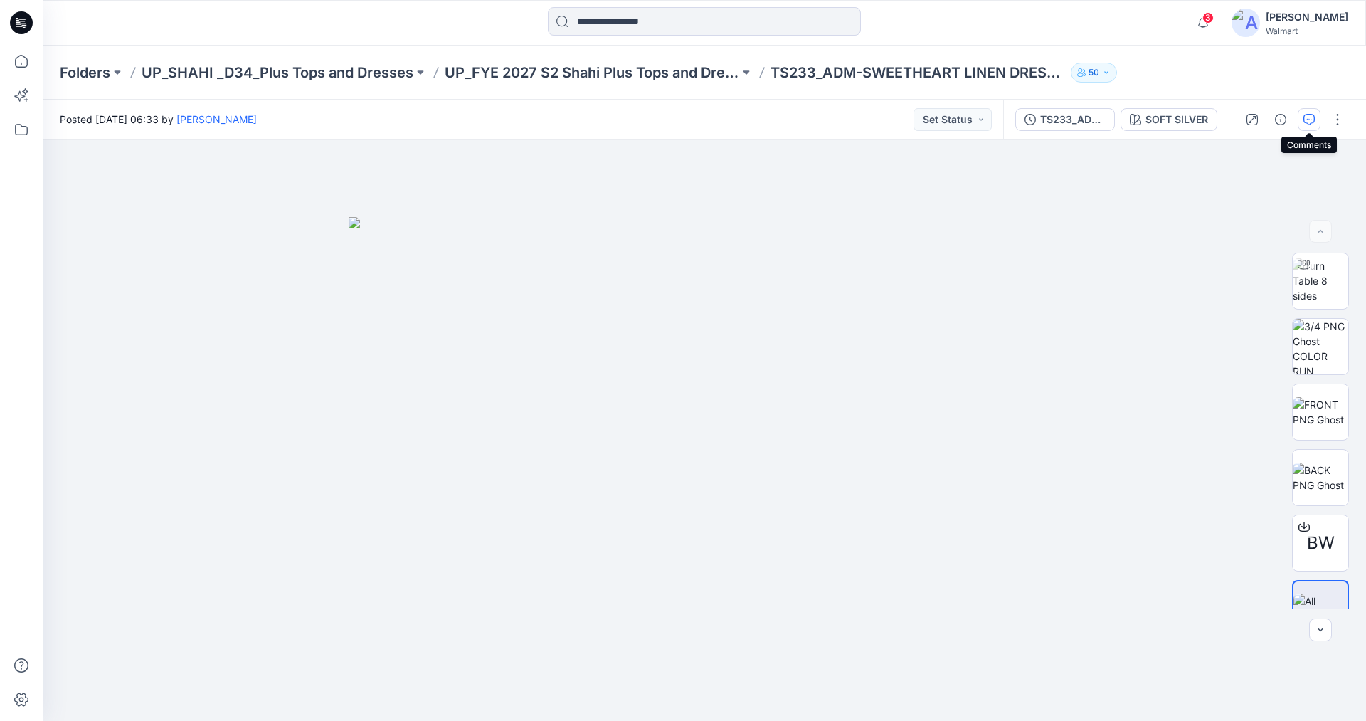
click at [1308, 118] on icon "button" at bounding box center [1308, 119] width 11 height 11
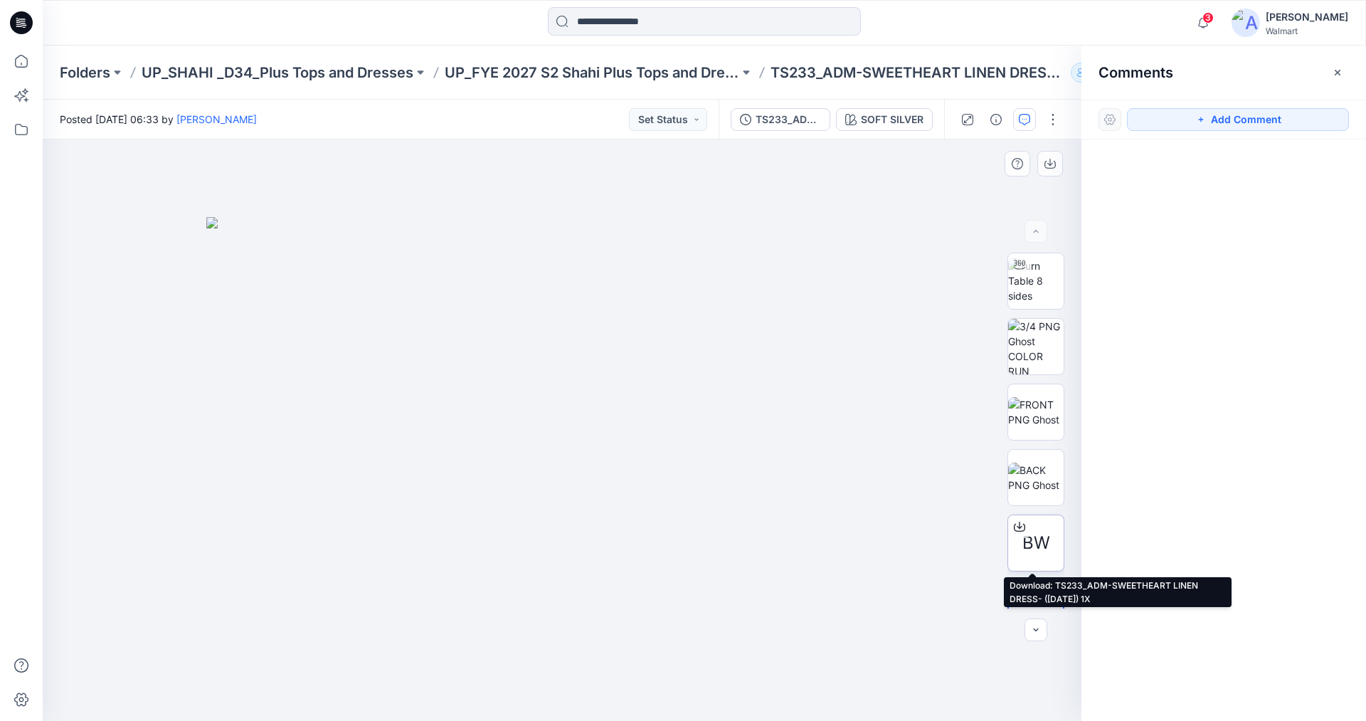
click at [1036, 540] on span "BW" at bounding box center [1036, 543] width 28 height 26
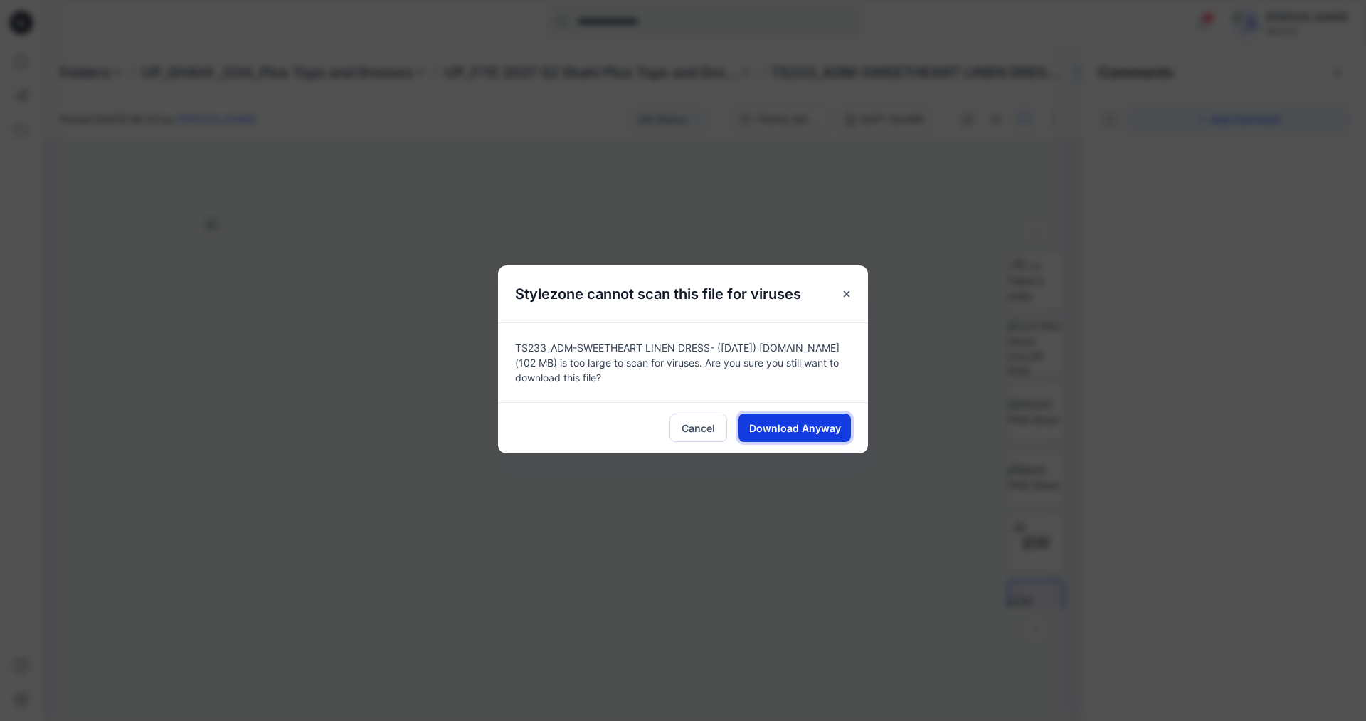
click at [820, 424] on span "Download Anyway" at bounding box center [795, 427] width 92 height 15
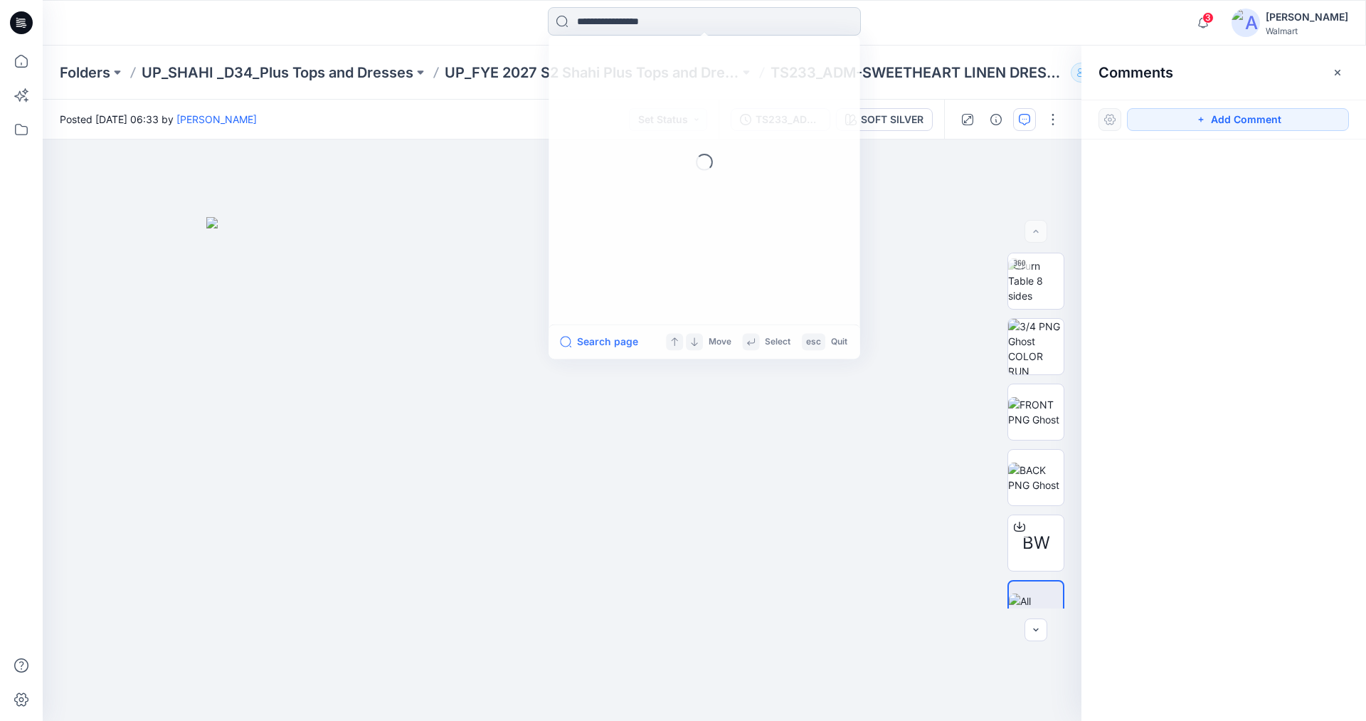
click at [626, 25] on input at bounding box center [704, 21] width 313 height 28
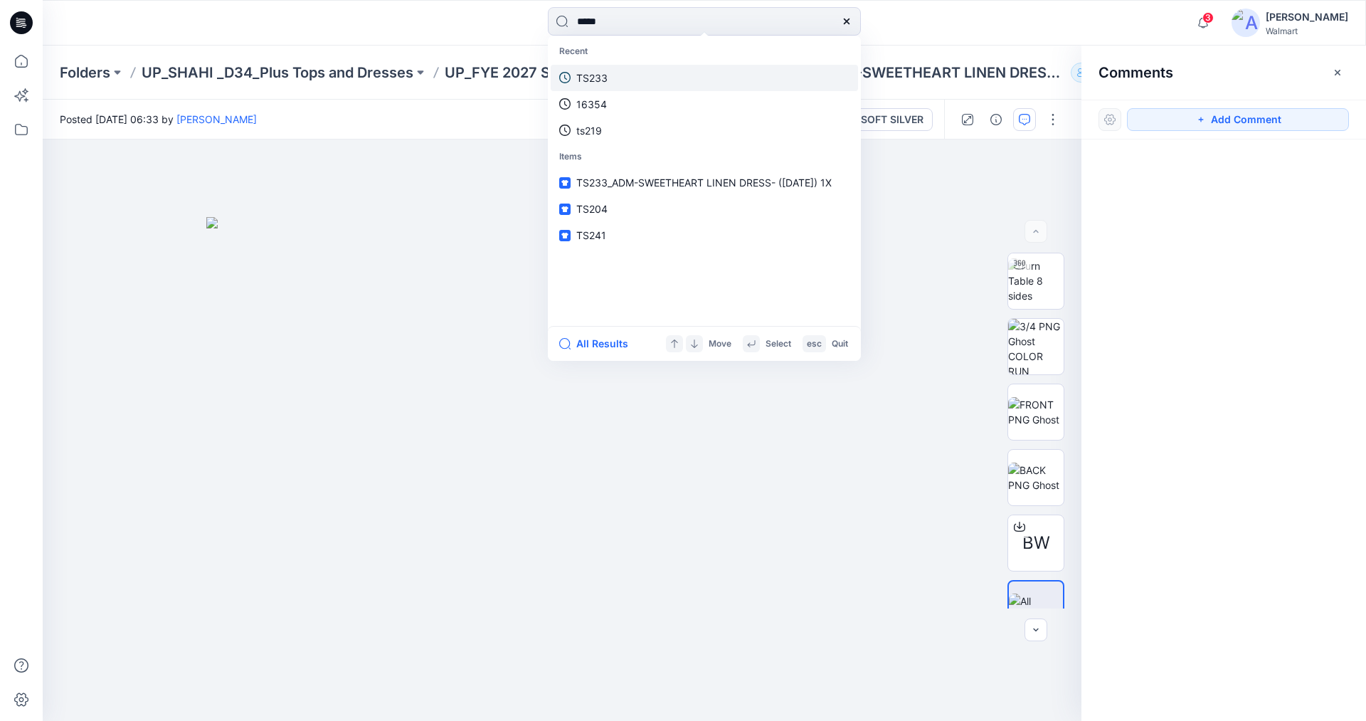
type input "*****"
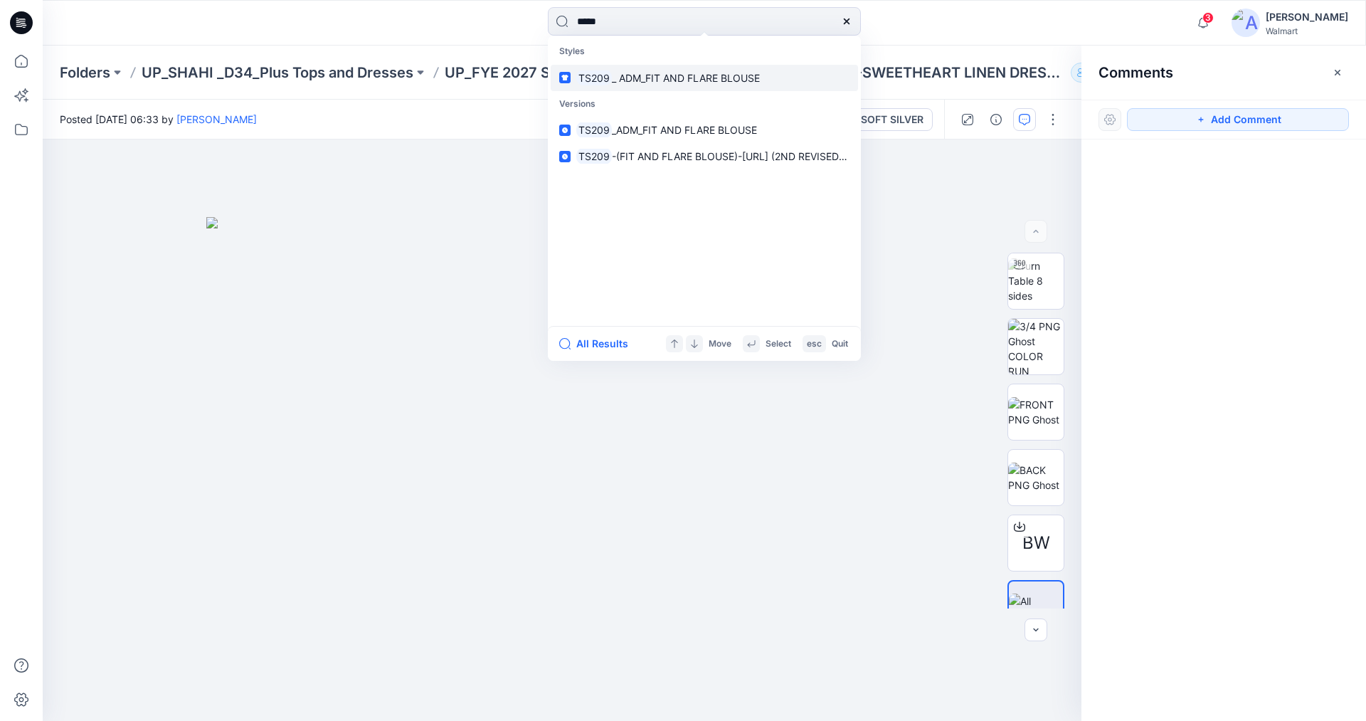
click at [650, 75] on span "_ ADM_FIT AND FLARE BLOUSE" at bounding box center [686, 78] width 148 height 12
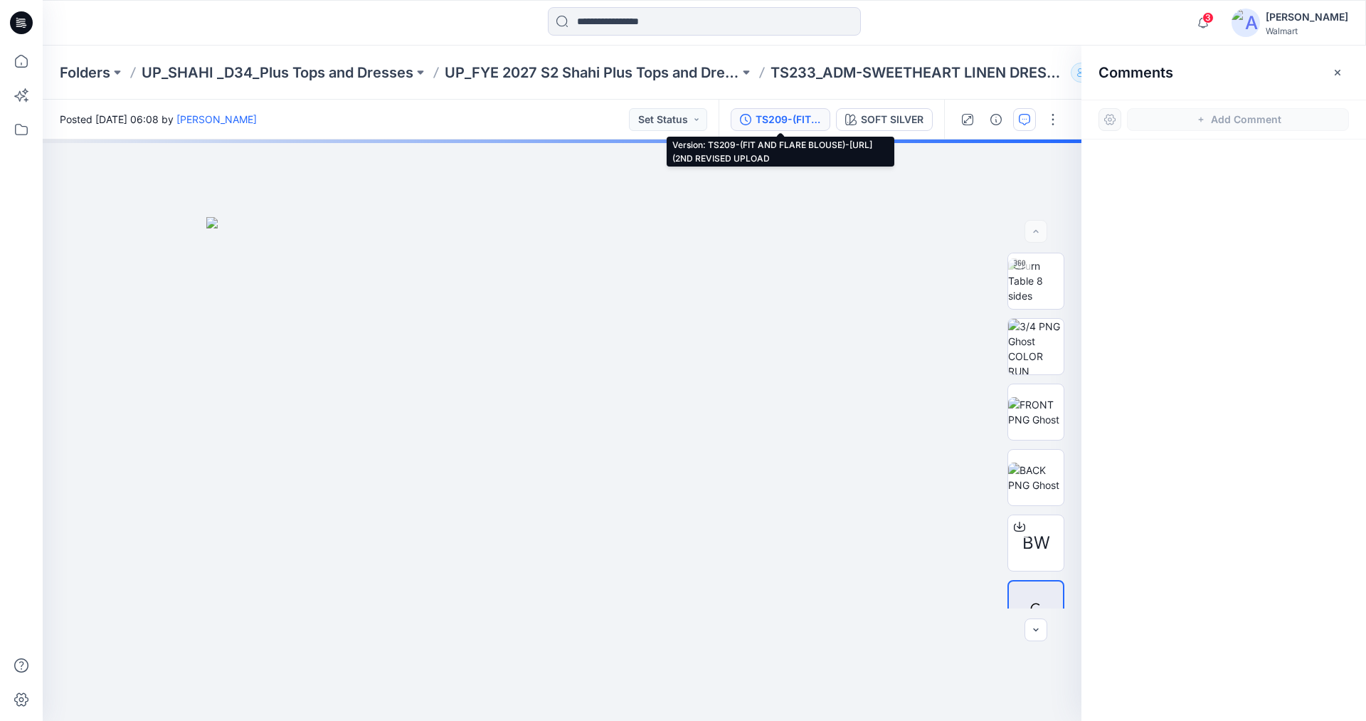
click at [779, 120] on div "TS209-(FIT AND FLARE BLOUSE)-[URL] (2ND REVISED UPLOAD" at bounding box center [788, 120] width 65 height 16
